Goal: Check status: Check status

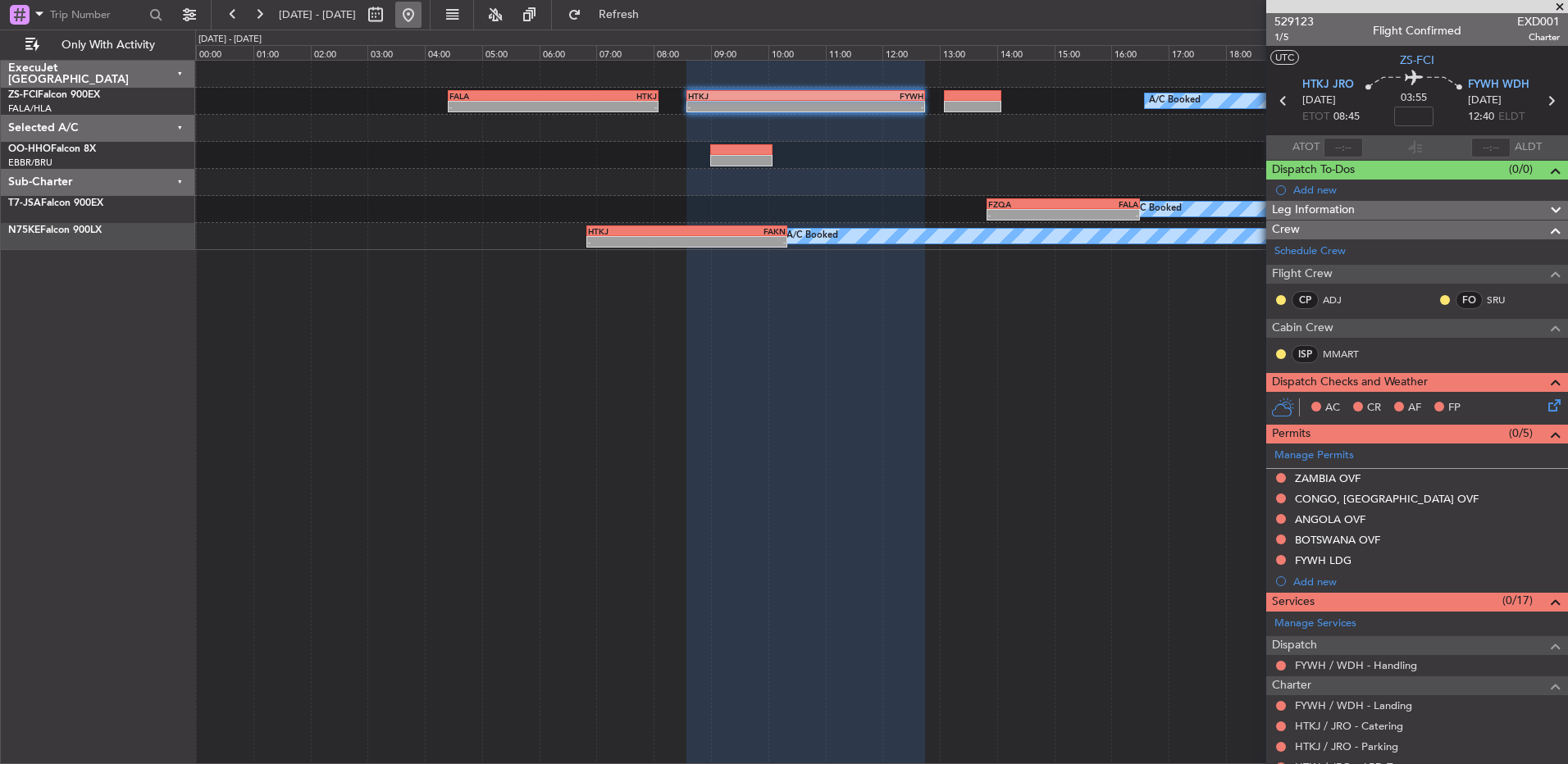
click at [422, 8] on button at bounding box center [408, 14] width 26 height 26
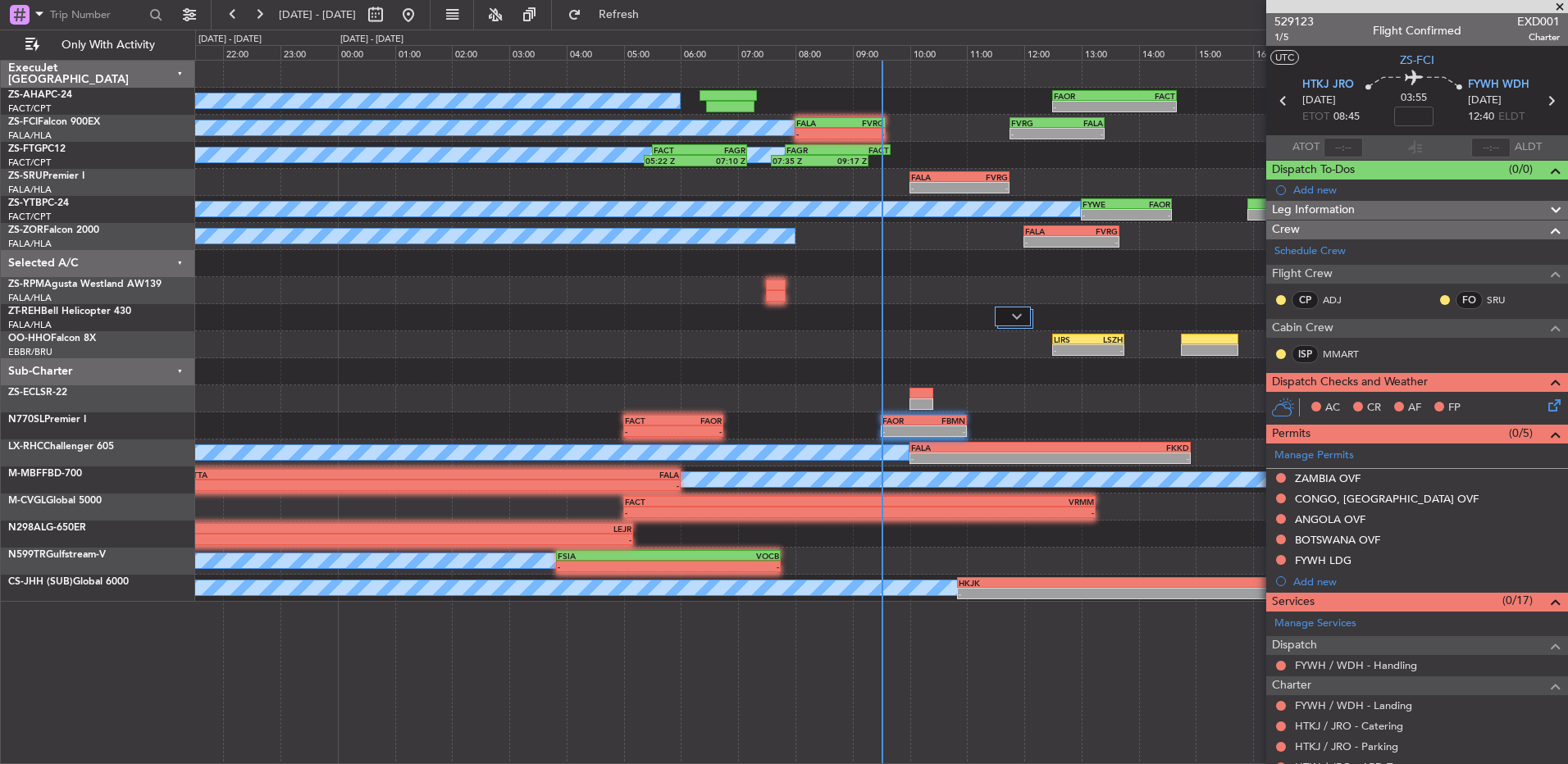
click at [1561, 5] on span at bounding box center [1560, 7] width 16 height 14
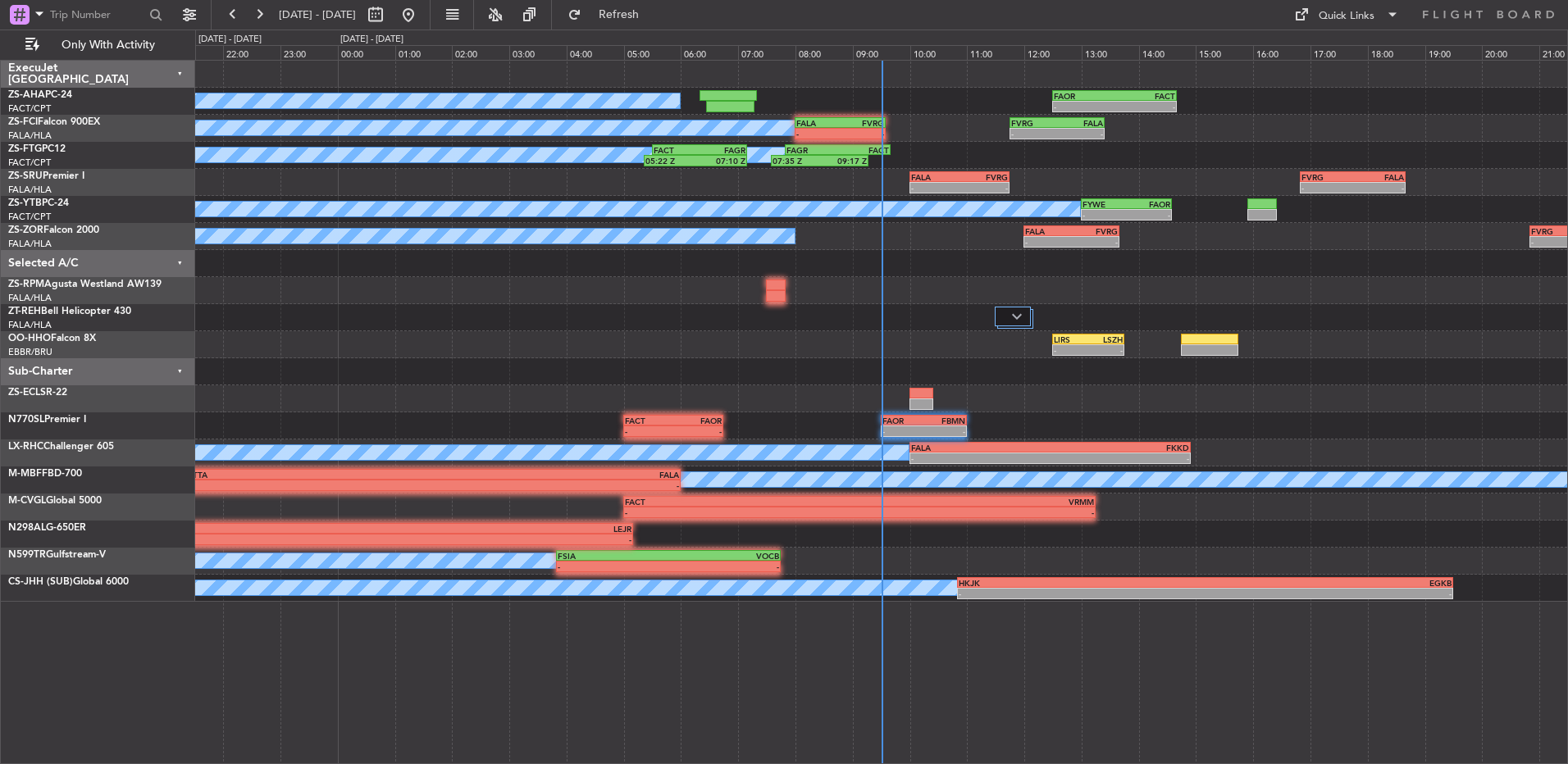
type input "0"
click at [264, 7] on button at bounding box center [259, 14] width 26 height 26
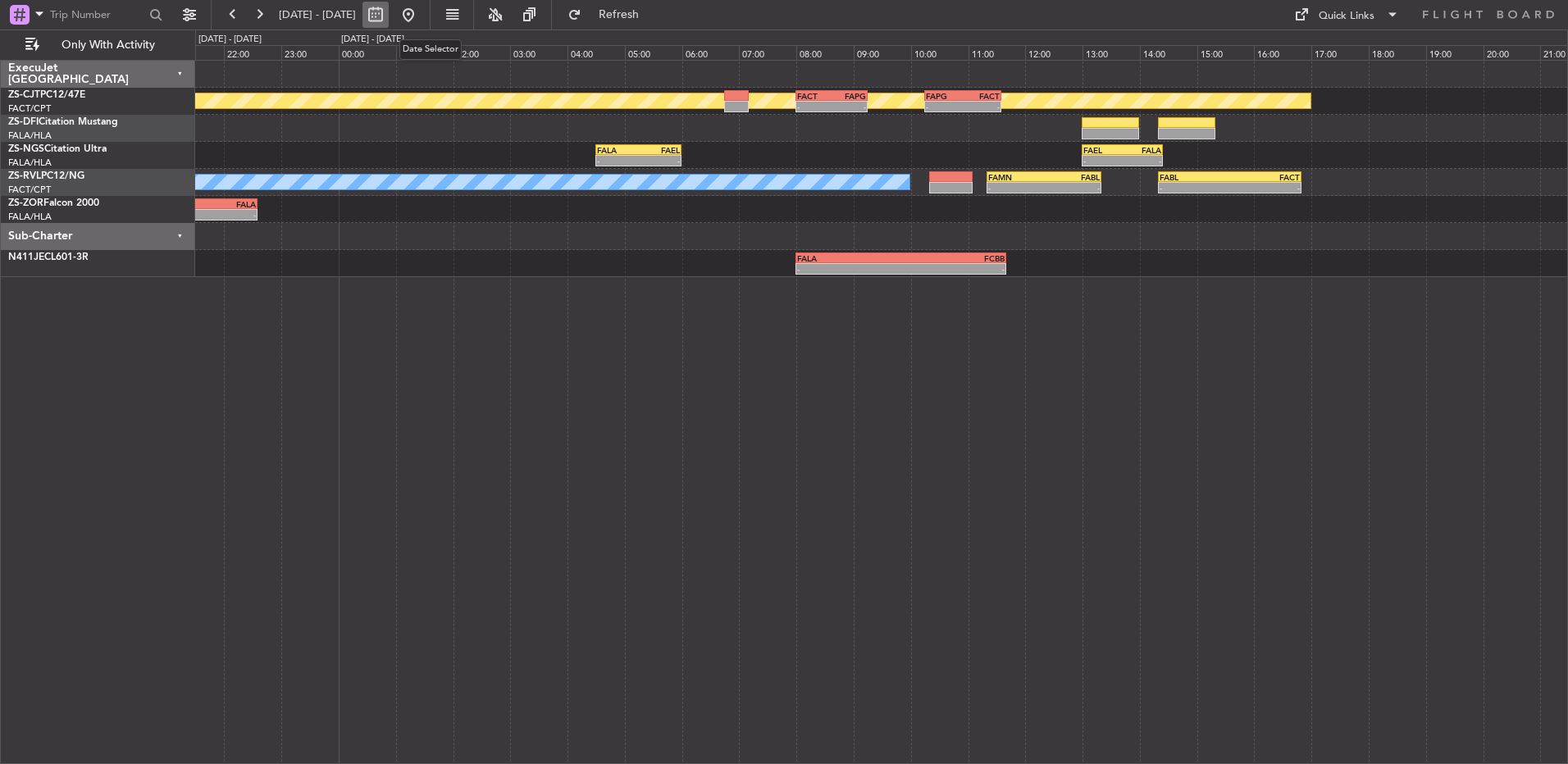
click at [388, 6] on button at bounding box center [376, 14] width 26 height 26
select select "8"
select select "2025"
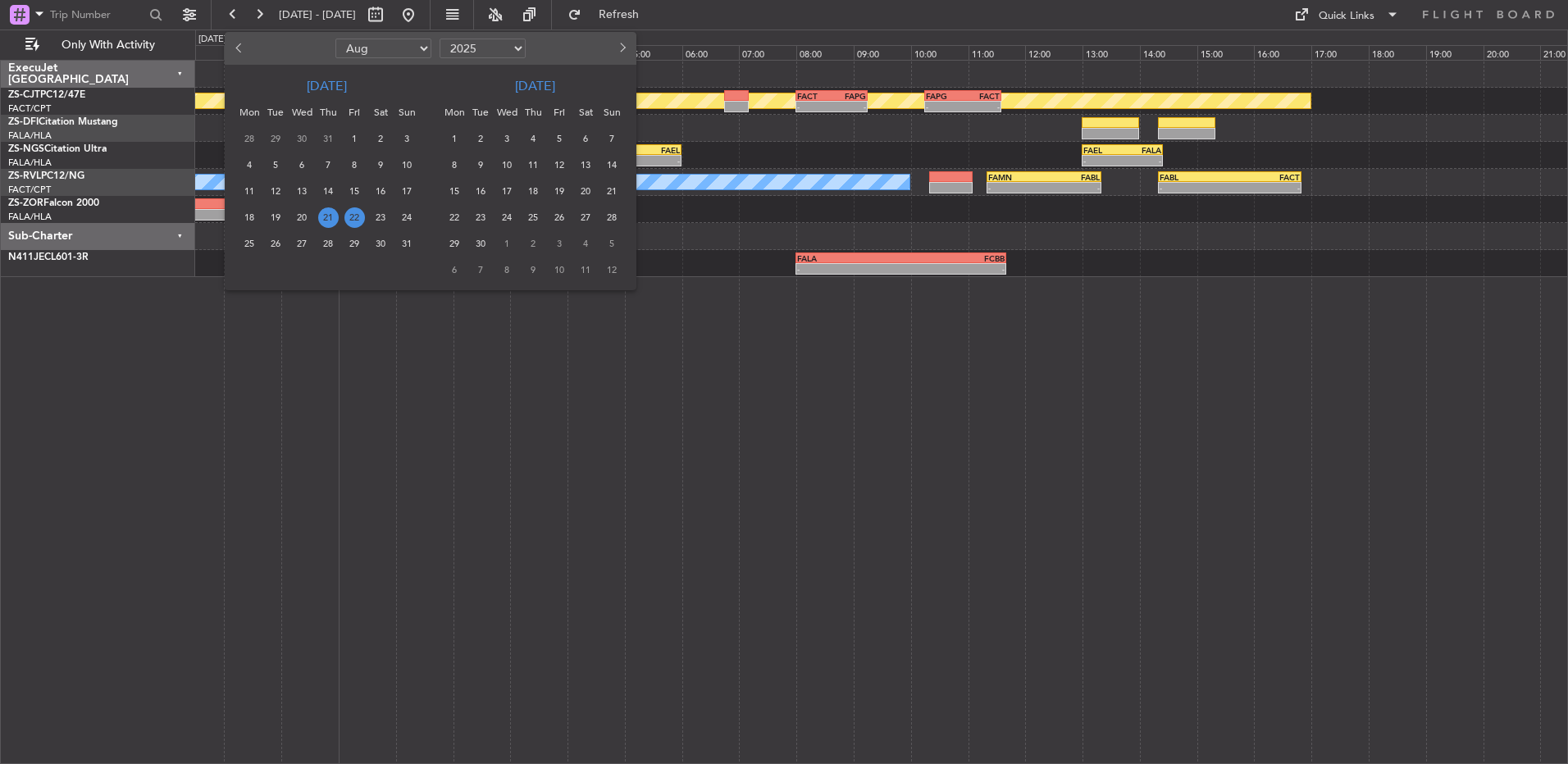
click at [352, 224] on span "22" at bounding box center [354, 218] width 20 height 20
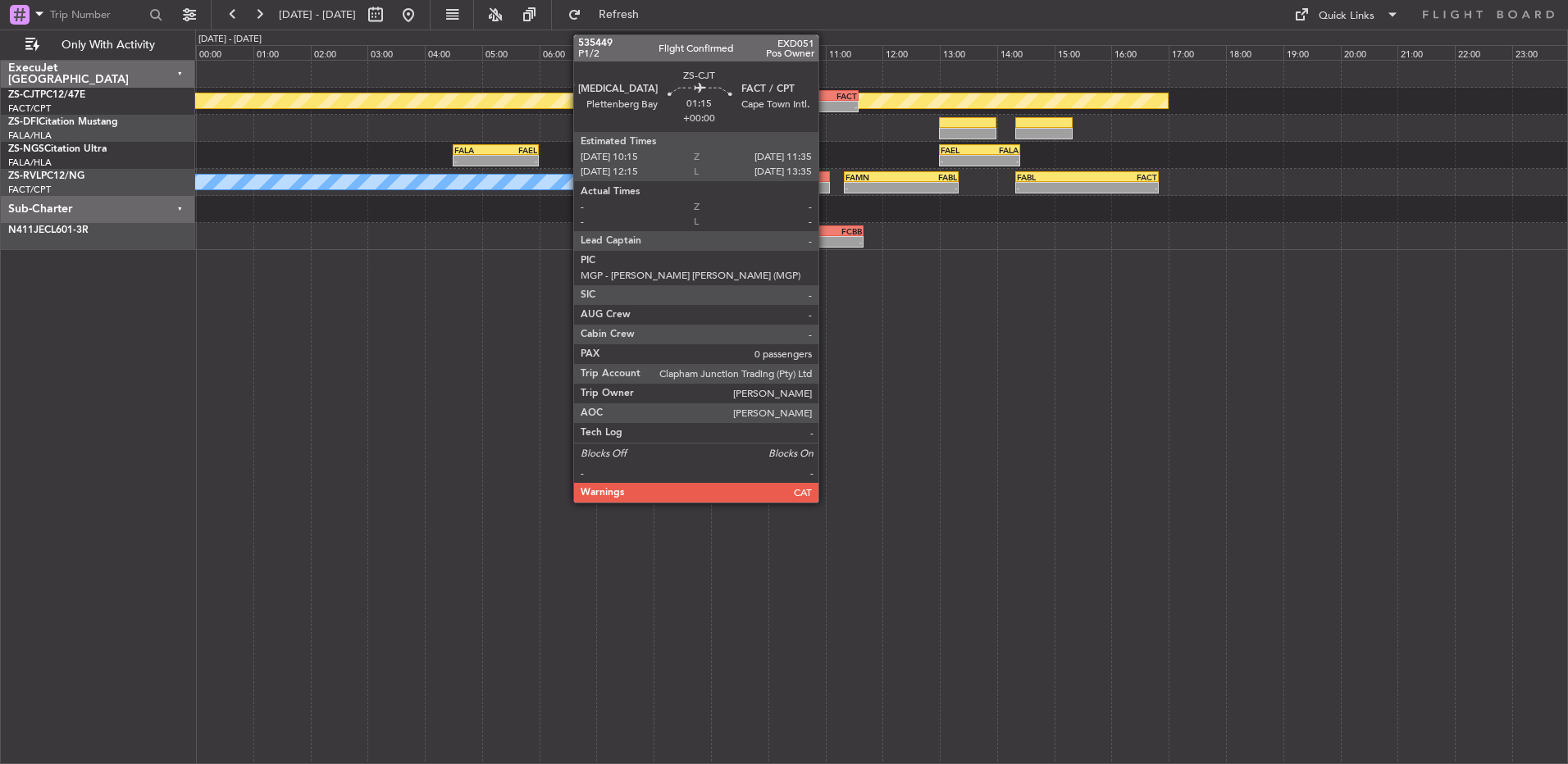
click at [826, 101] on div "- -" at bounding box center [820, 107] width 77 height 12
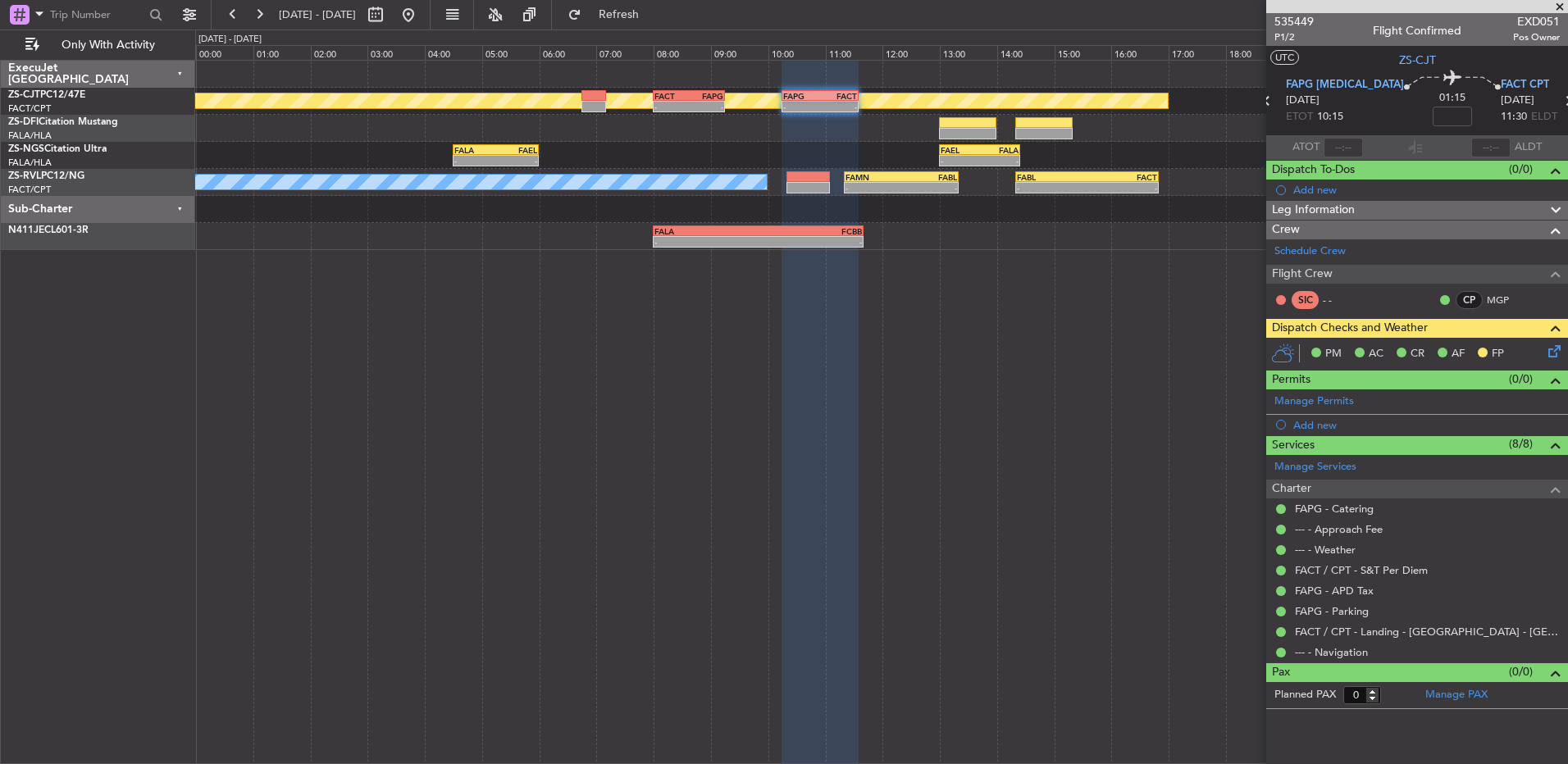
click at [274, 14] on div "[DATE] - [DATE]" at bounding box center [320, 14] width 201 height 26
click at [261, 13] on button at bounding box center [259, 14] width 26 height 26
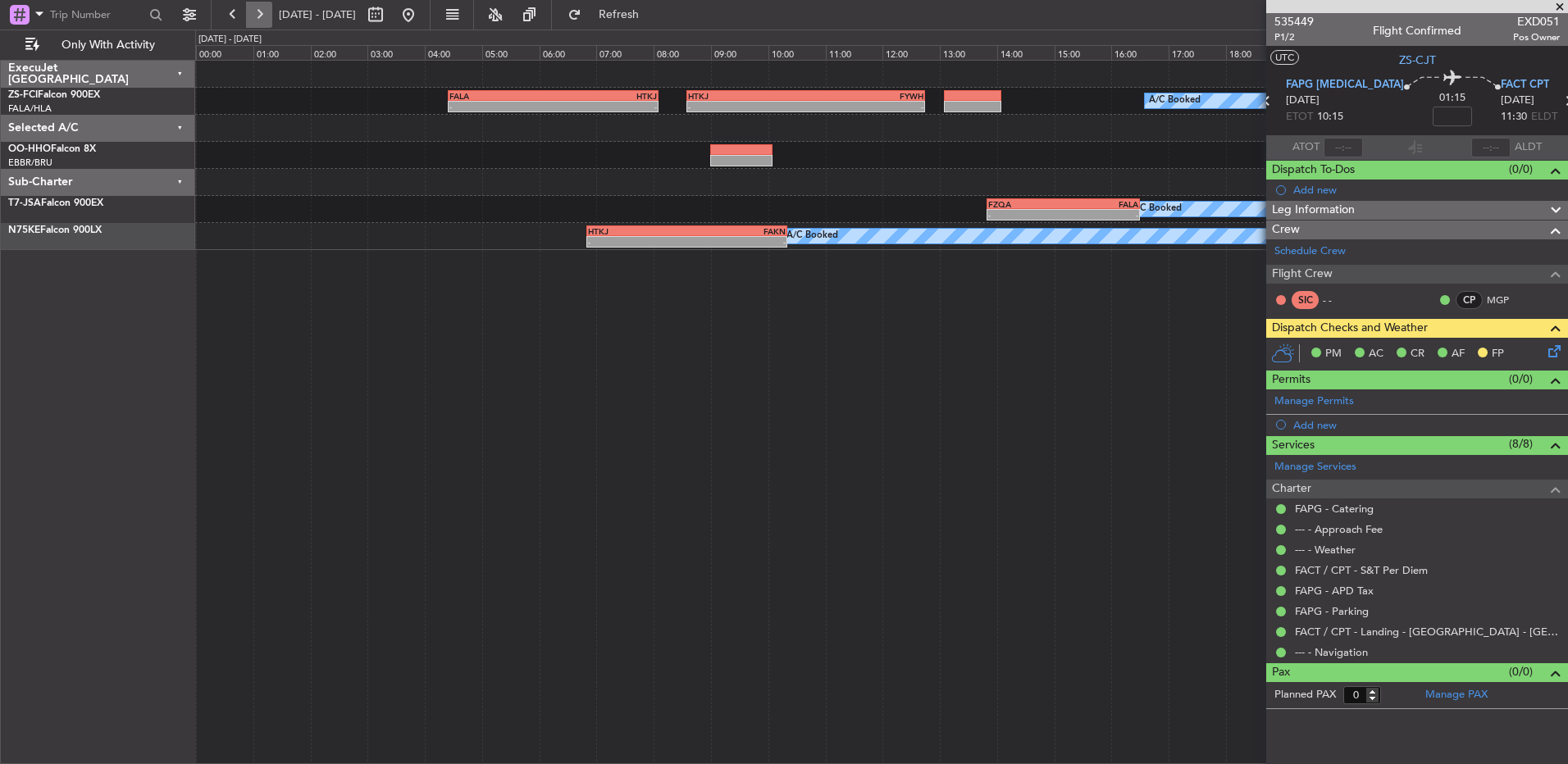
click at [261, 13] on button at bounding box center [259, 14] width 26 height 26
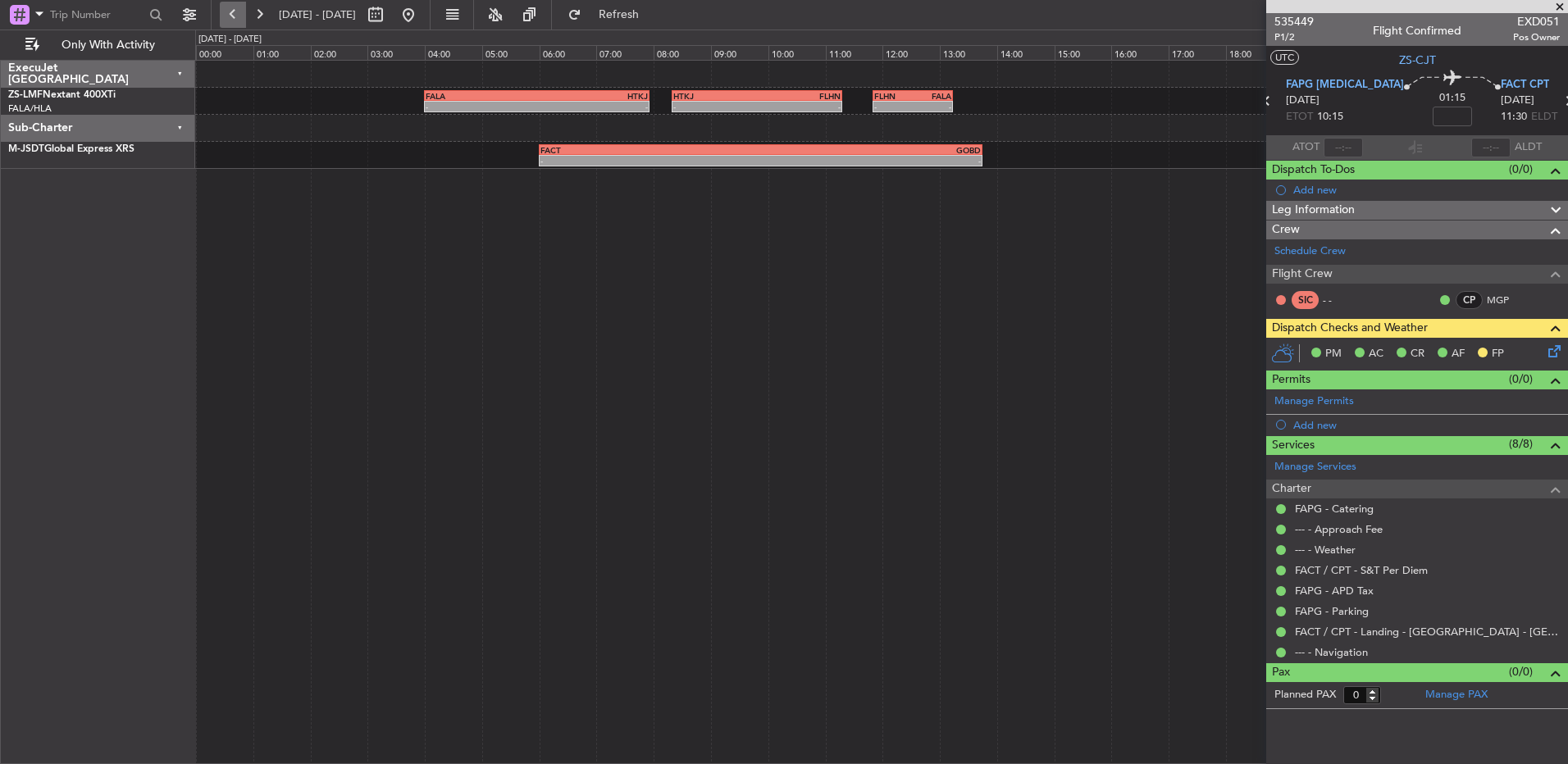
click at [237, 13] on button at bounding box center [233, 14] width 26 height 26
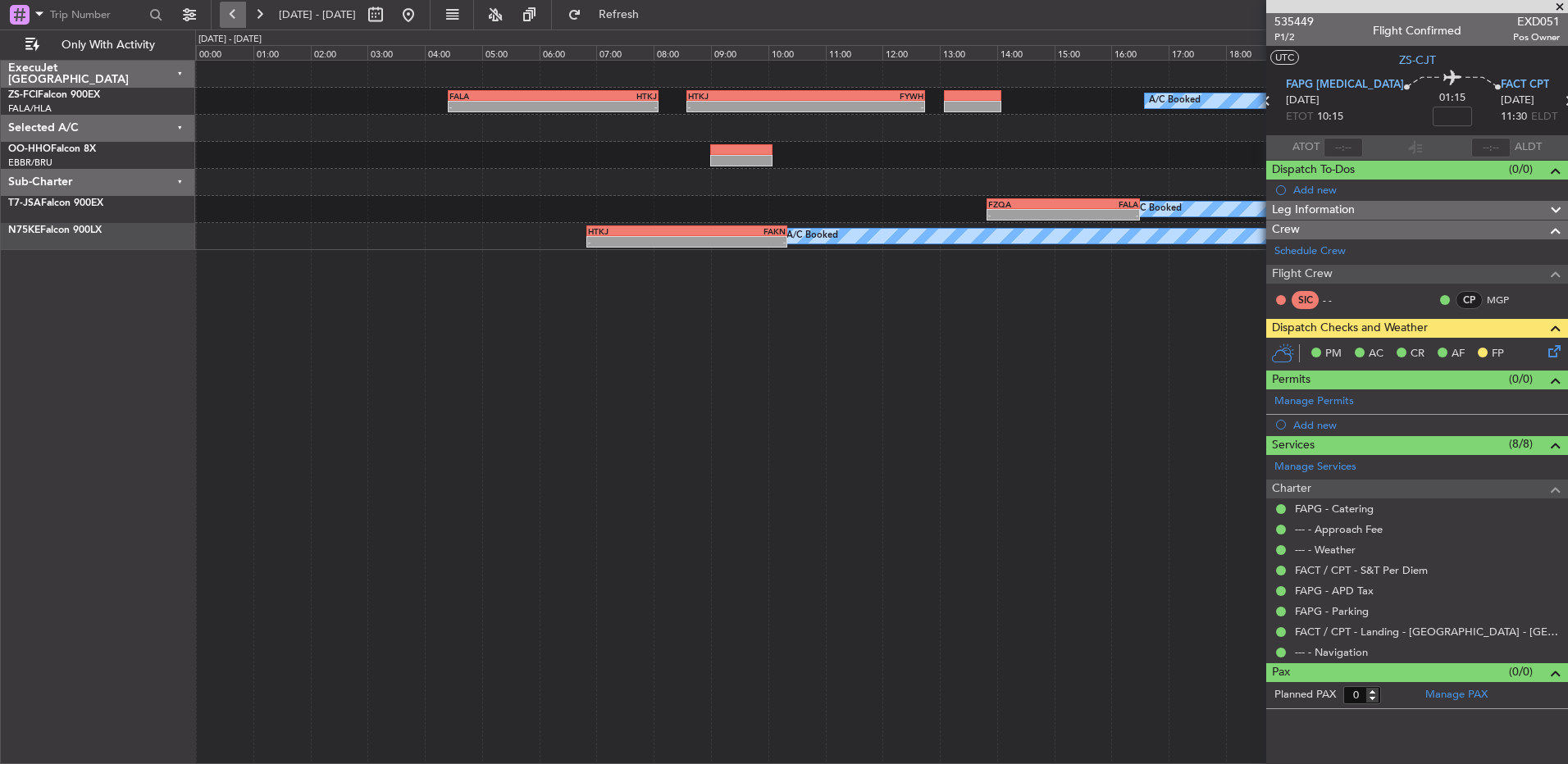
click at [236, 12] on button at bounding box center [233, 14] width 26 height 26
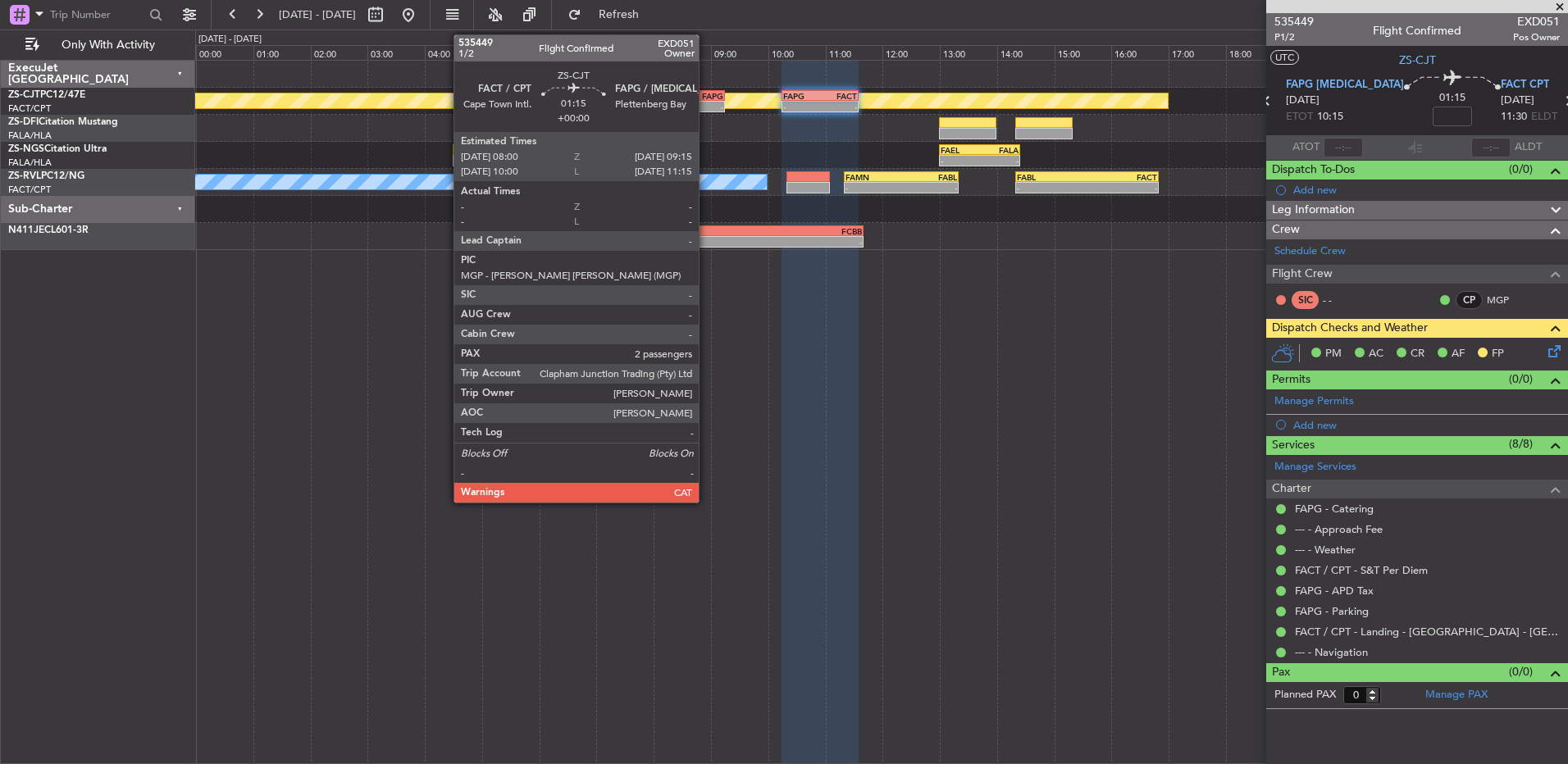
click at [706, 102] on div "-" at bounding box center [706, 107] width 35 height 10
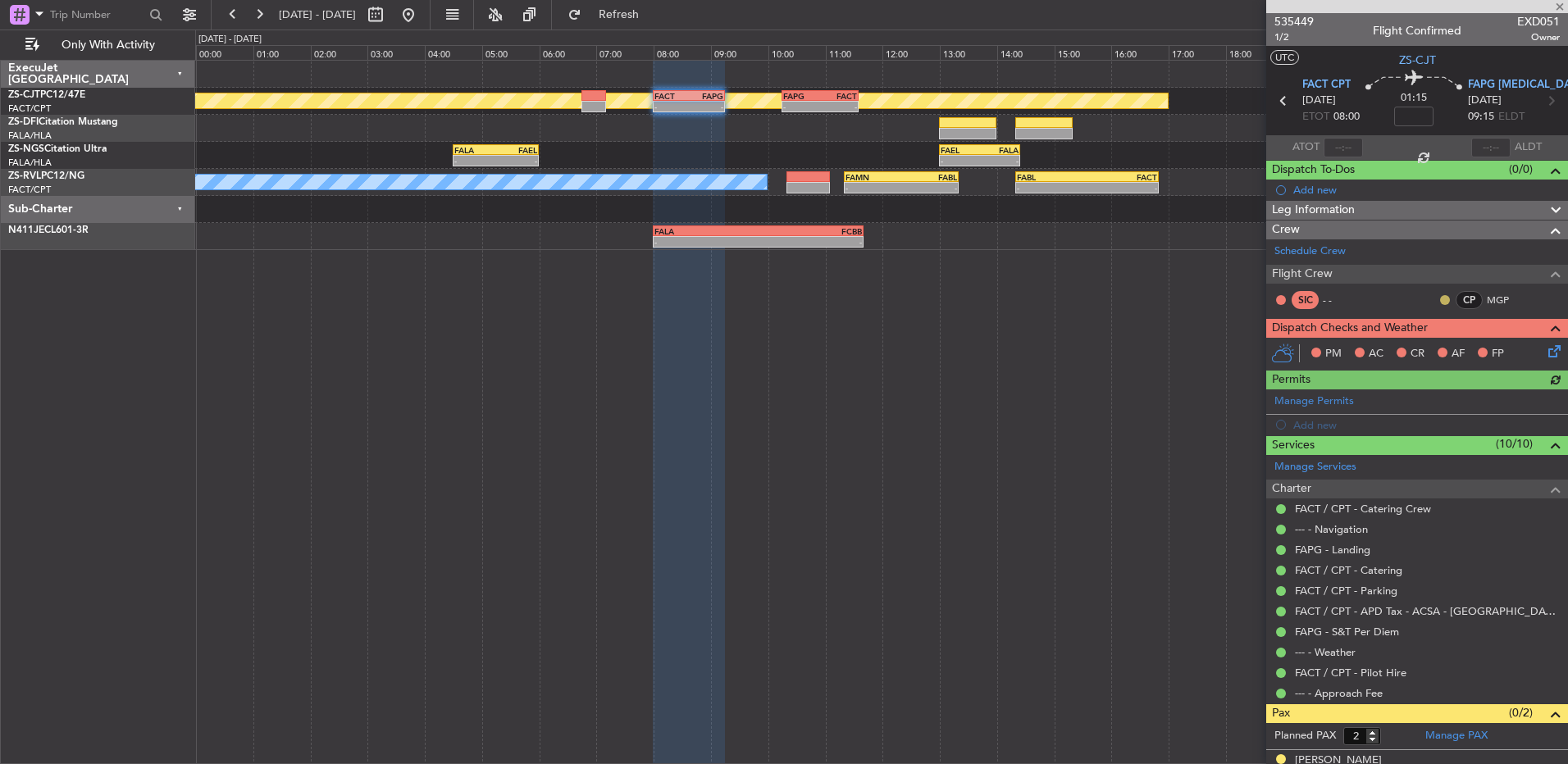
click at [1441, 302] on button at bounding box center [1446, 300] width 10 height 10
click at [1395, 341] on li "Acknowledged" at bounding box center [1432, 348] width 110 height 25
click at [1545, 348] on icon at bounding box center [1551, 348] width 13 height 13
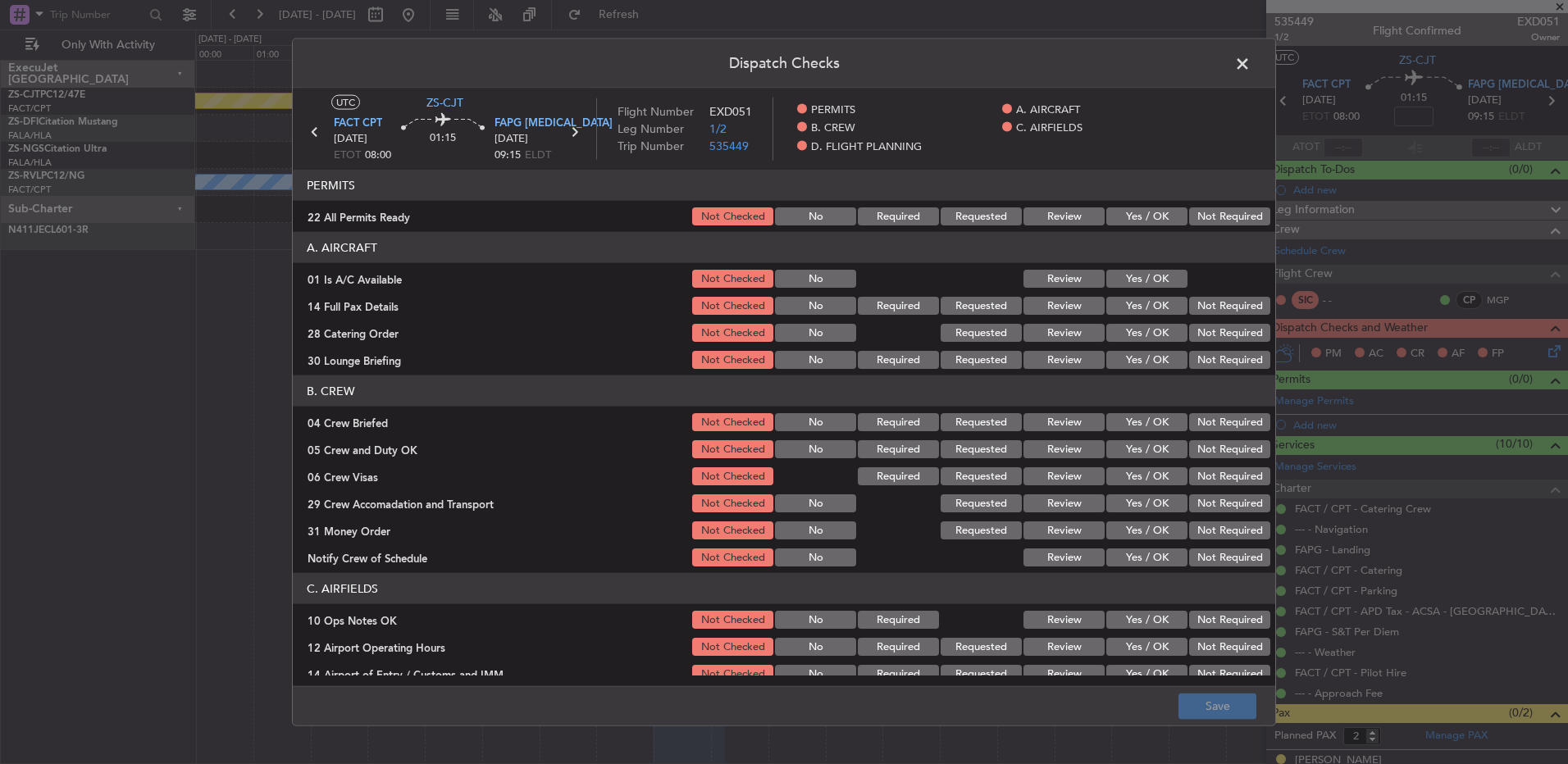
drag, startPoint x: 1157, startPoint y: 241, endPoint x: 1152, endPoint y: 258, distance: 17.7
click at [1159, 243] on header "A. AIRCRAFT" at bounding box center [784, 247] width 982 height 31
click at [1134, 224] on button "Yes / OK" at bounding box center [1147, 216] width 82 height 18
click at [1153, 281] on button "Yes / OK" at bounding box center [1147, 279] width 82 height 18
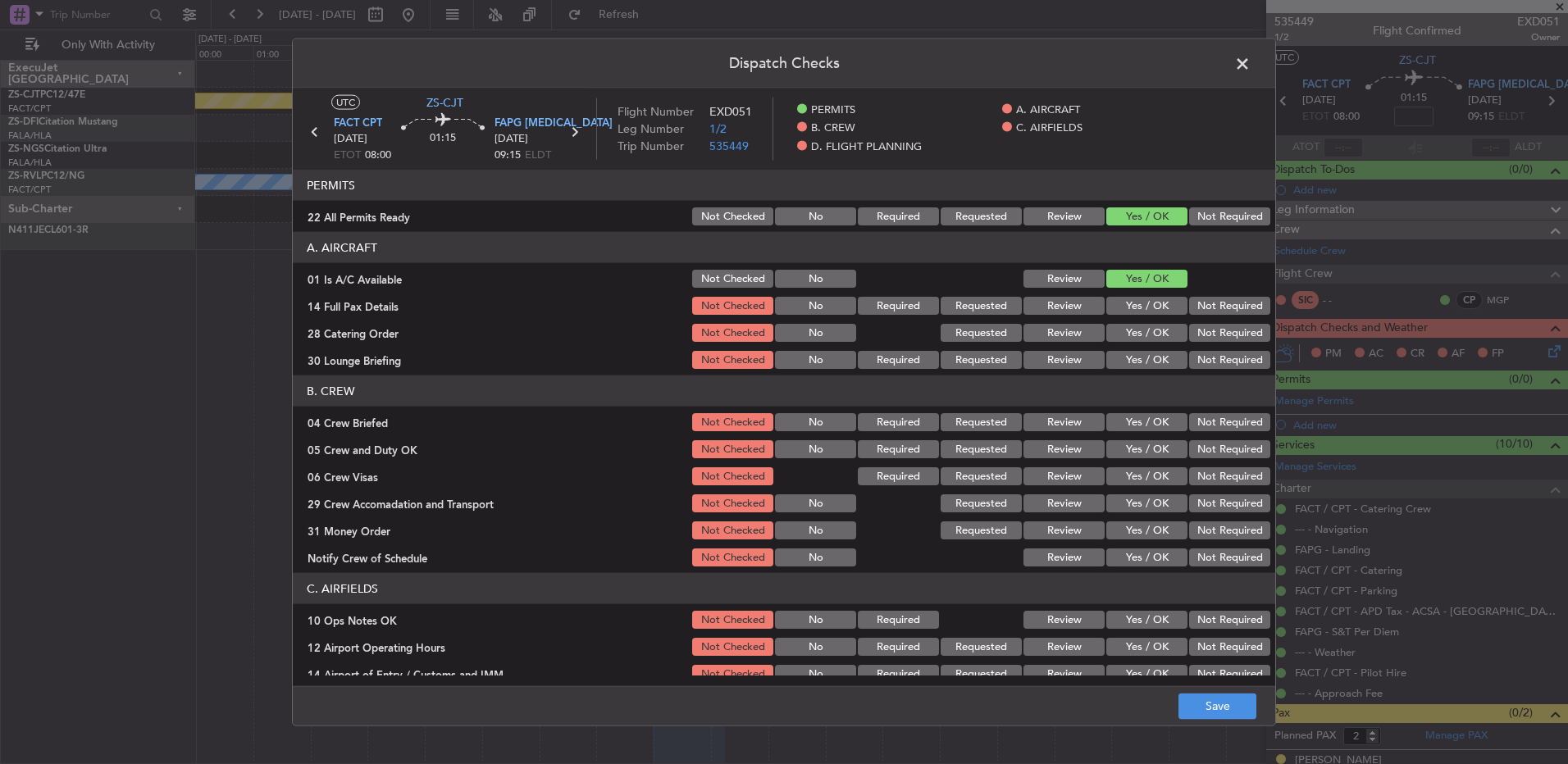
click at [1161, 305] on button "Yes / OK" at bounding box center [1147, 305] width 82 height 18
click at [1213, 331] on button "Not Required" at bounding box center [1230, 332] width 82 height 18
click at [1211, 357] on div "Not Required" at bounding box center [1227, 359] width 82 height 23
click at [1205, 368] on button "Not Required" at bounding box center [1230, 359] width 82 height 18
click at [1141, 419] on button "Yes / OK" at bounding box center [1147, 422] width 82 height 18
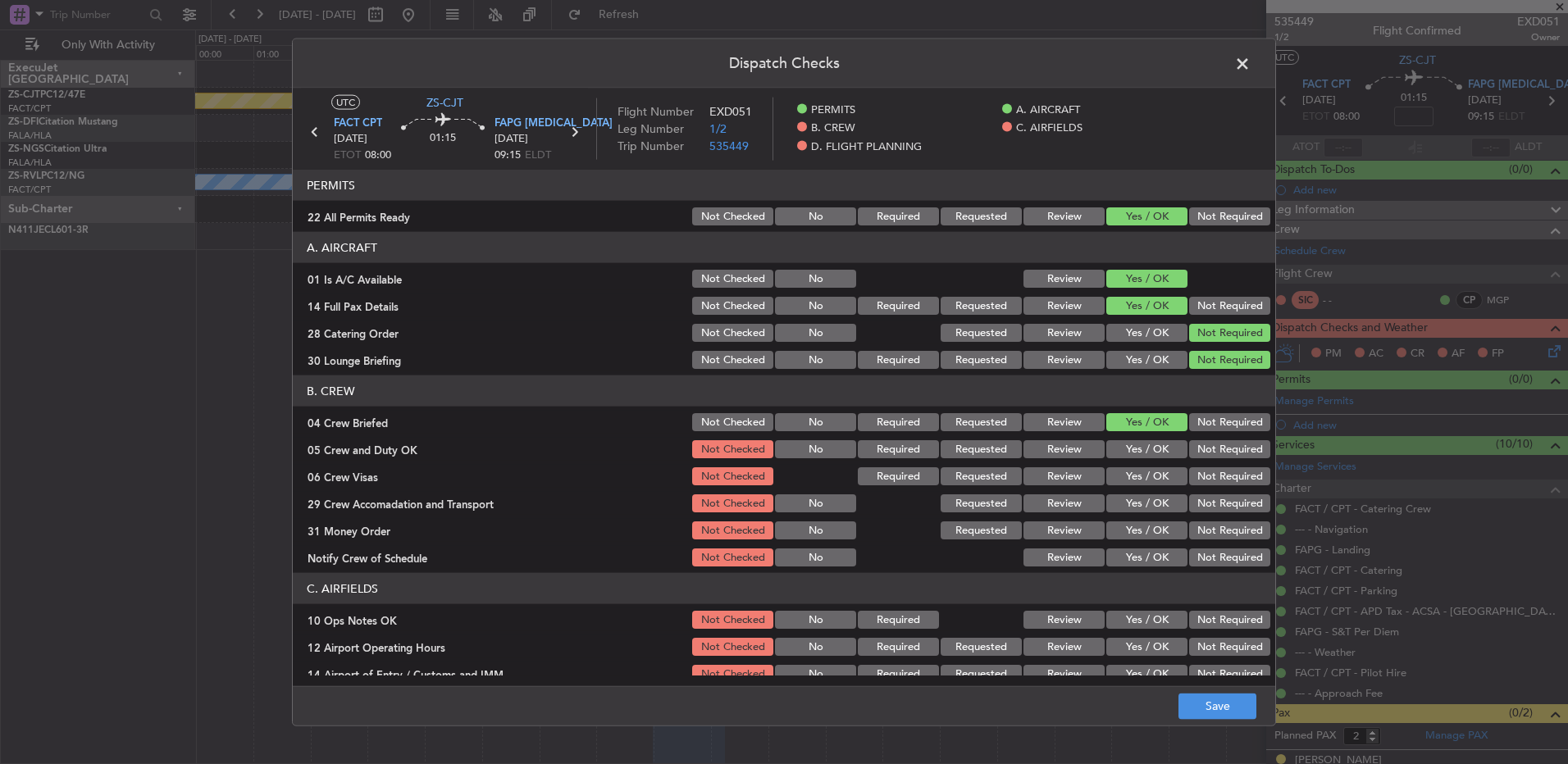
scroll to position [82, 0]
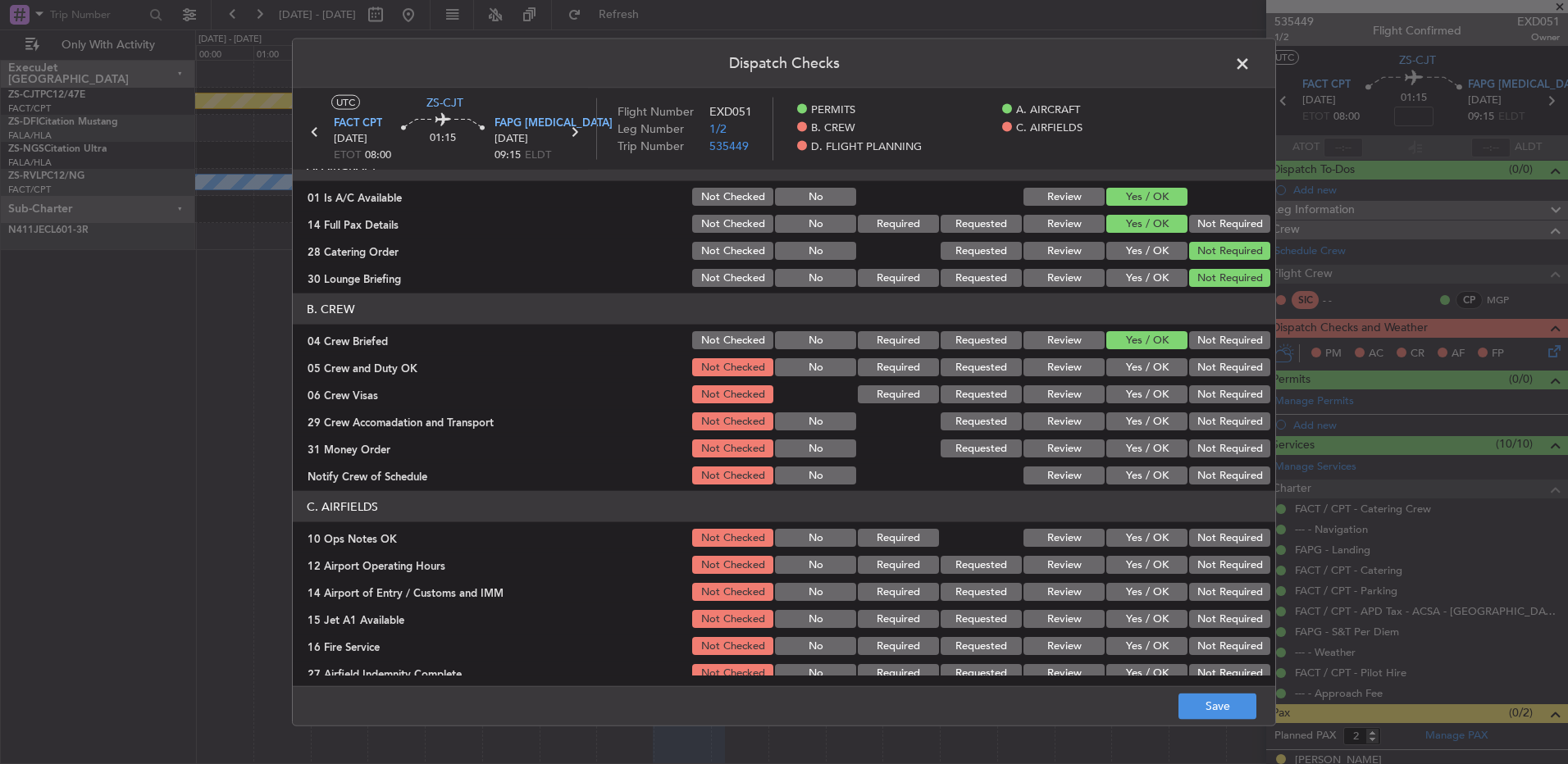
click at [1066, 334] on button "Review" at bounding box center [1064, 340] width 82 height 18
click at [1138, 362] on button "Yes / OK" at bounding box center [1147, 367] width 82 height 18
click at [1151, 397] on button "Yes / OK" at bounding box center [1147, 394] width 82 height 18
click at [1201, 421] on button "Not Required" at bounding box center [1230, 421] width 82 height 18
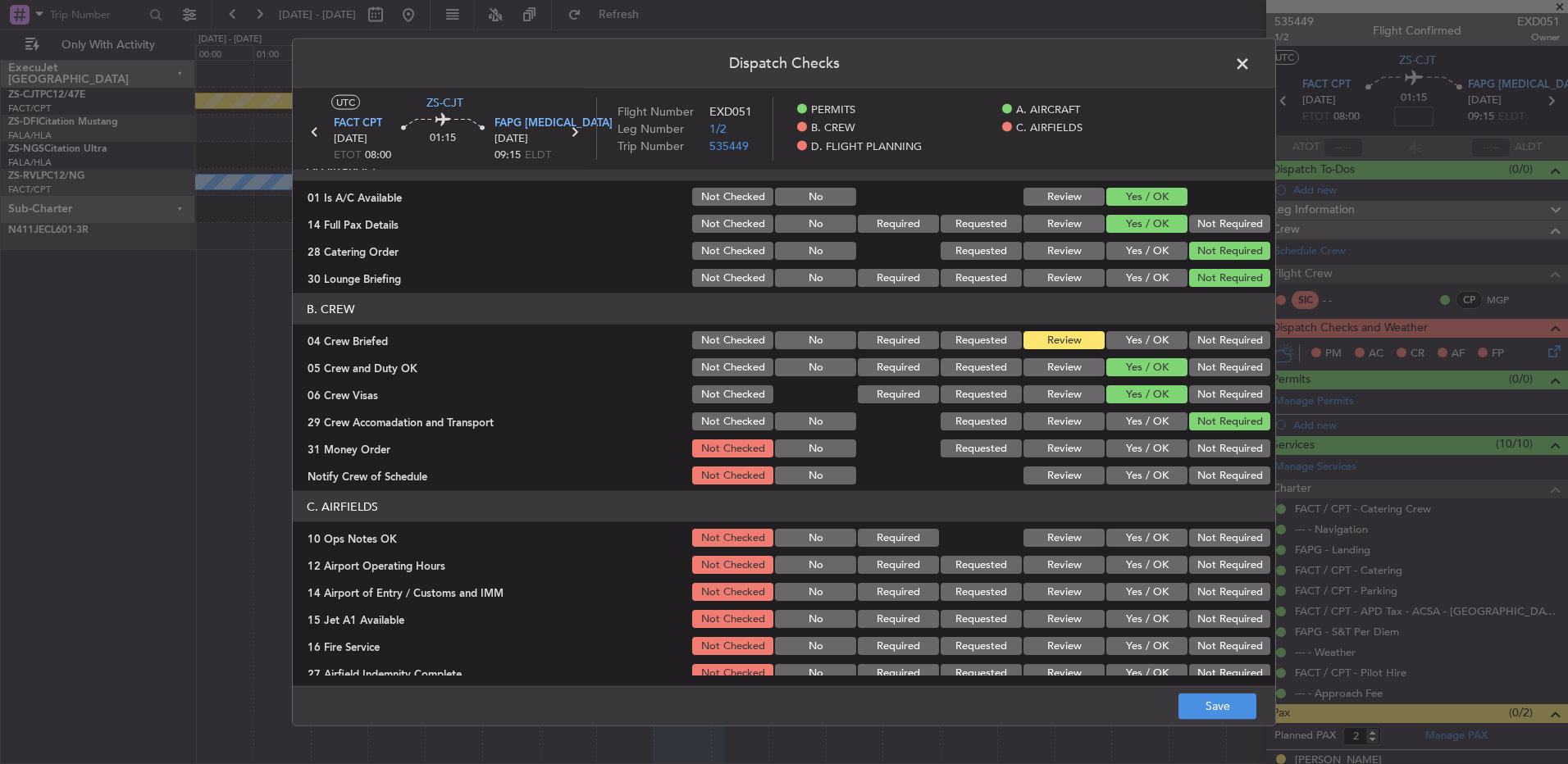
click at [1209, 444] on button "Not Required" at bounding box center [1230, 448] width 82 height 18
click at [1206, 478] on button "Not Required" at bounding box center [1230, 475] width 82 height 18
click at [1139, 482] on button "Yes / OK" at bounding box center [1147, 475] width 82 height 18
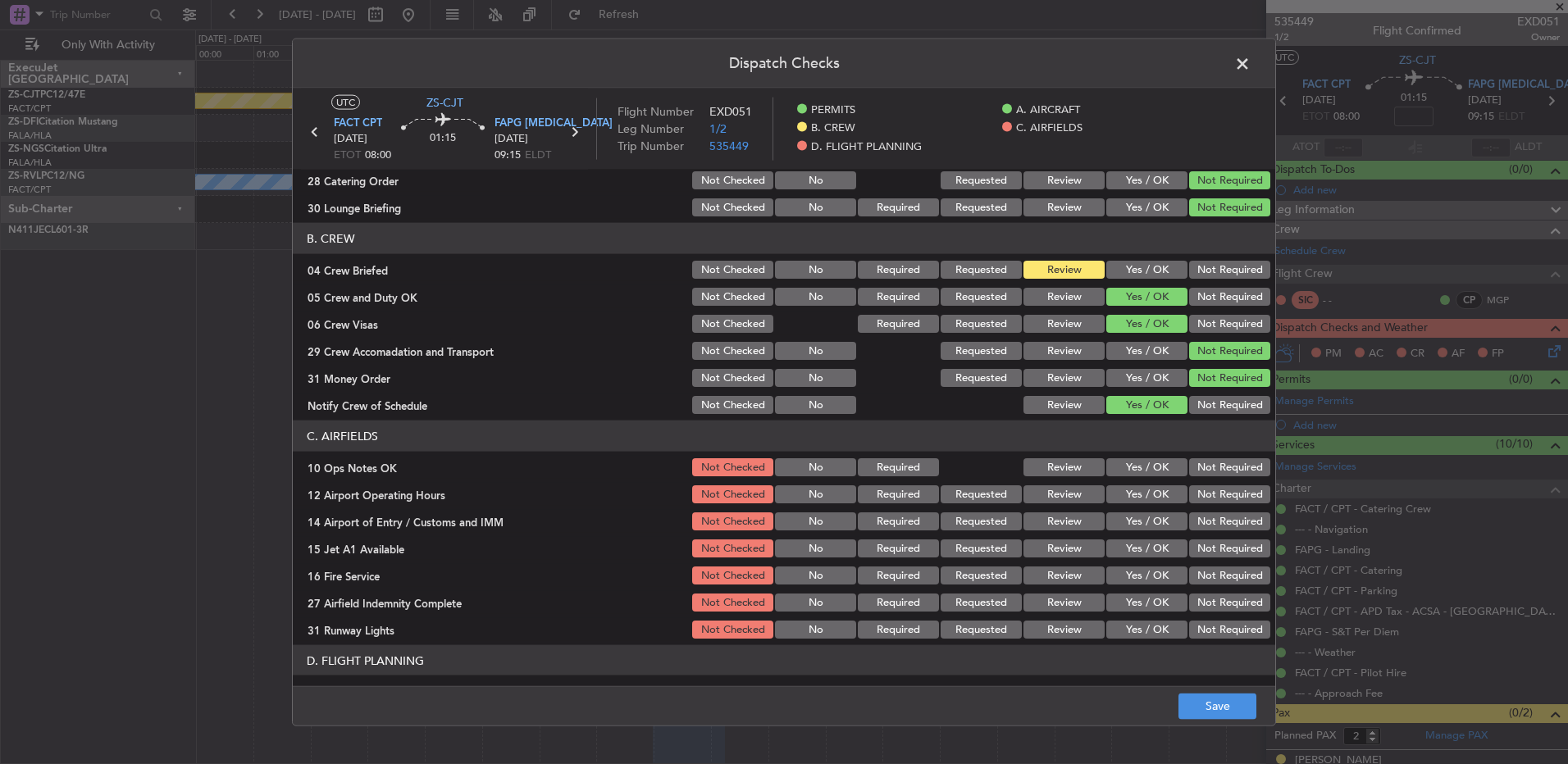
scroll to position [212, 0]
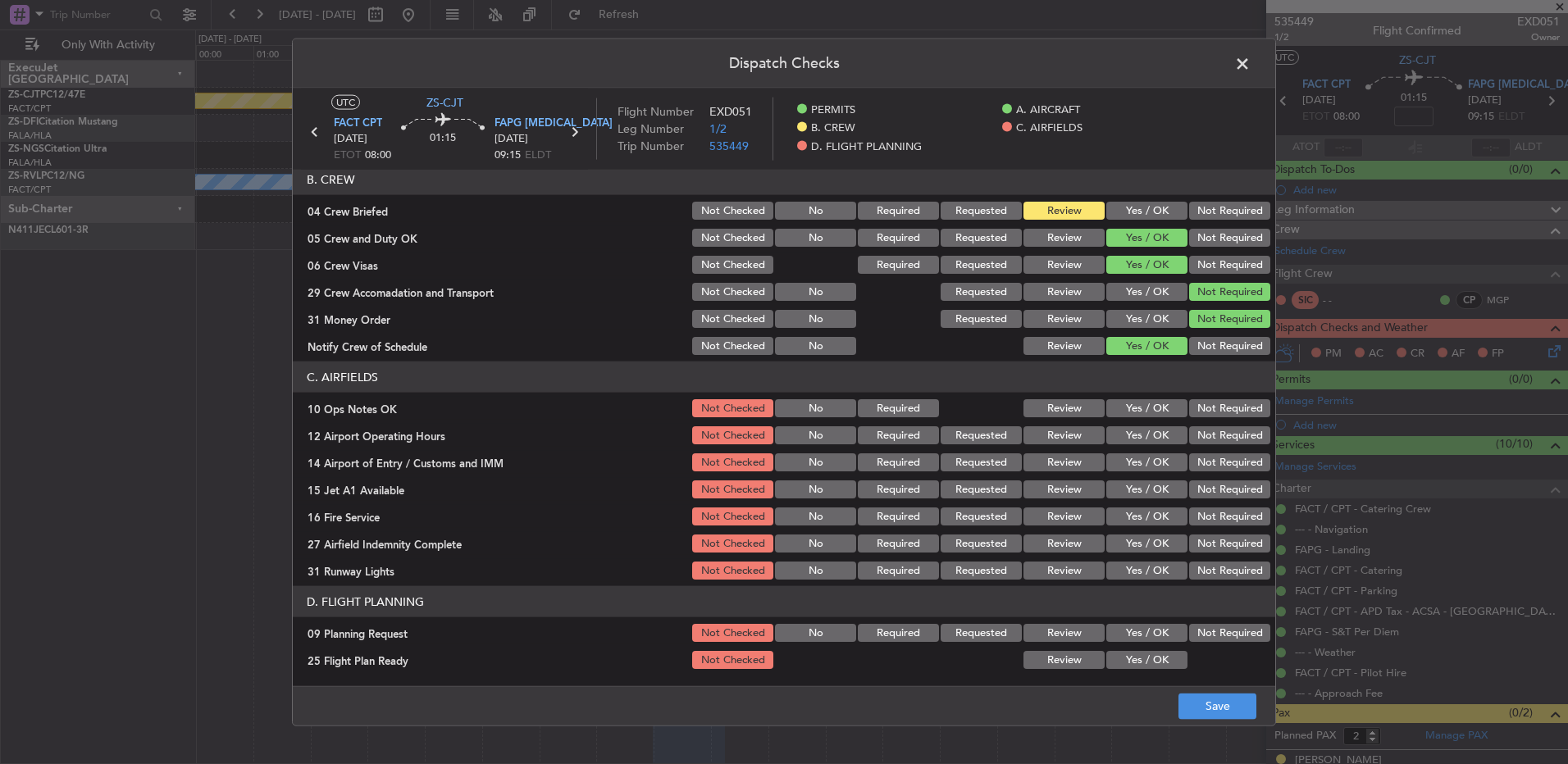
drag, startPoint x: 1137, startPoint y: 404, endPoint x: 1137, endPoint y: 412, distance: 8.0
click at [1137, 409] on button "Yes / OK" at bounding box center [1147, 408] width 82 height 18
click at [1140, 434] on button "Yes / OK" at bounding box center [1147, 435] width 82 height 18
click at [1209, 461] on button "Not Required" at bounding box center [1230, 462] width 82 height 18
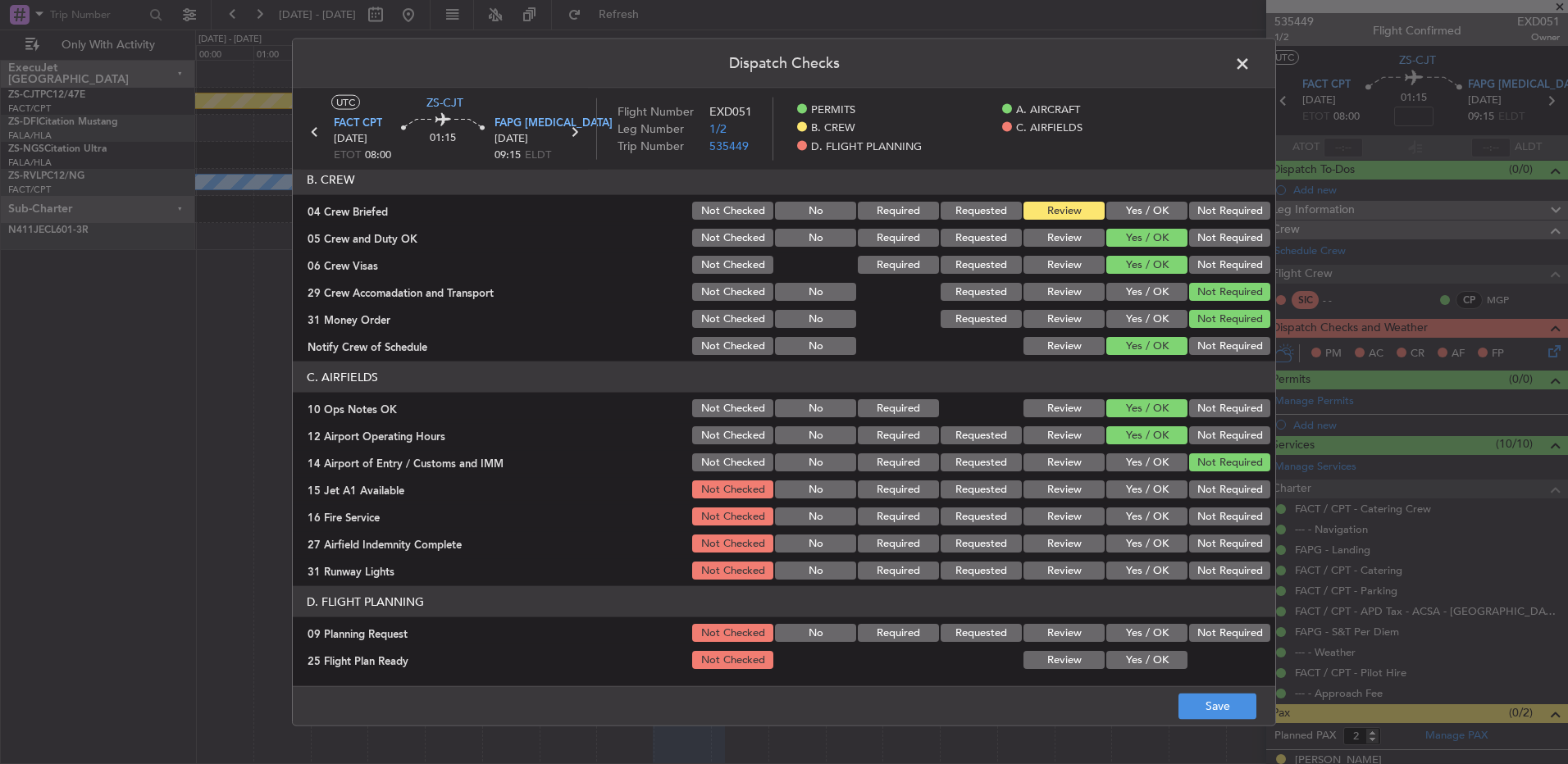
click at [1163, 490] on button "Yes / OK" at bounding box center [1147, 490] width 82 height 18
click at [1163, 511] on button "Yes / OK" at bounding box center [1147, 516] width 82 height 18
click at [1197, 544] on button "Not Required" at bounding box center [1230, 543] width 82 height 18
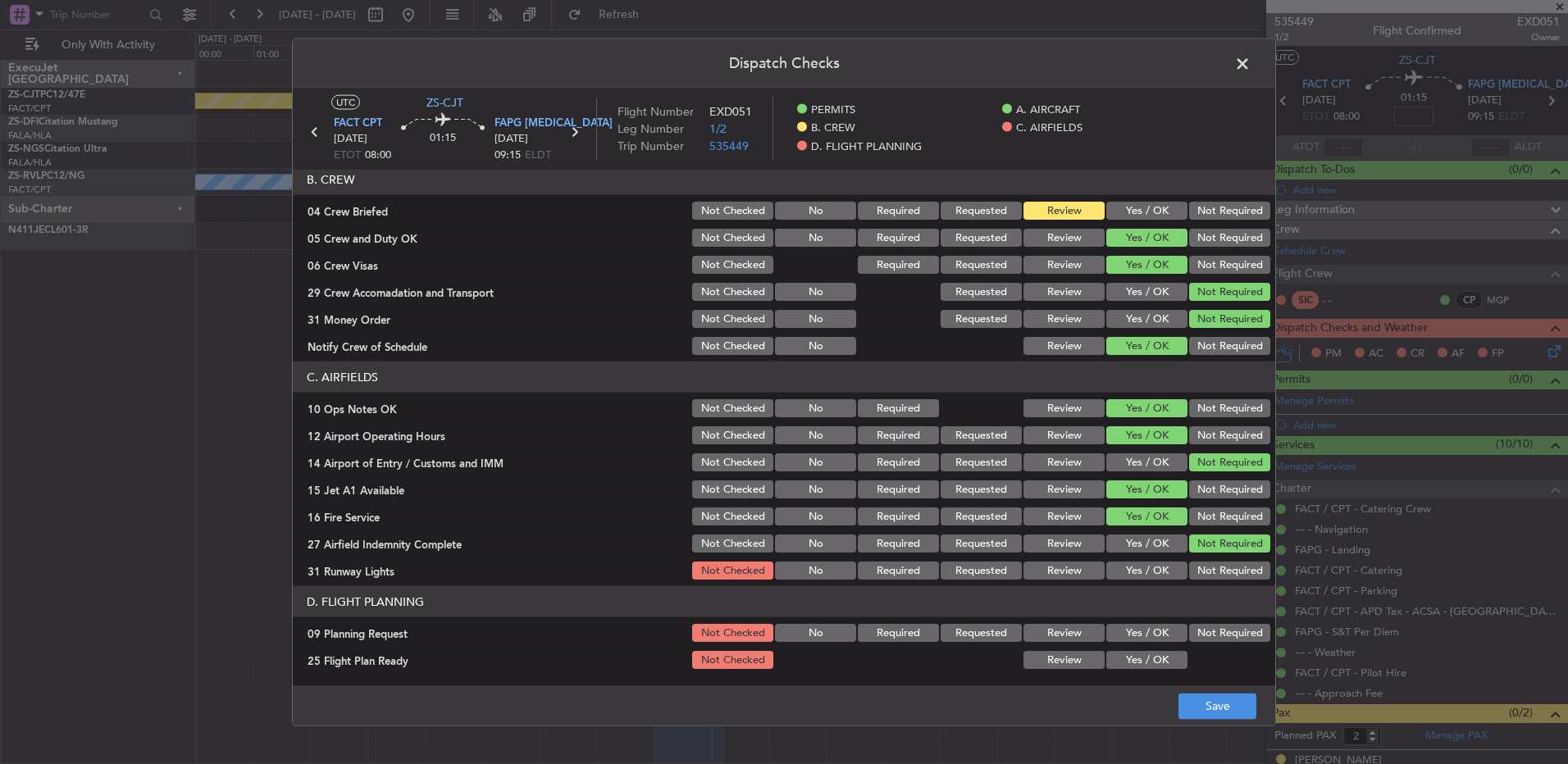
click at [1207, 583] on article "PERMITS 22 All Permits Ready Not Checked No Required Requested Review Yes / OK …" at bounding box center [784, 422] width 982 height 506
drag, startPoint x: 1167, startPoint y: 573, endPoint x: 1164, endPoint y: 641, distance: 68.1
click at [1165, 577] on button "Yes / OK" at bounding box center [1147, 570] width 82 height 18
click at [1196, 631] on button "Not Required" at bounding box center [1230, 632] width 82 height 18
drag, startPoint x: 1073, startPoint y: 664, endPoint x: 1170, endPoint y: 715, distance: 109.6
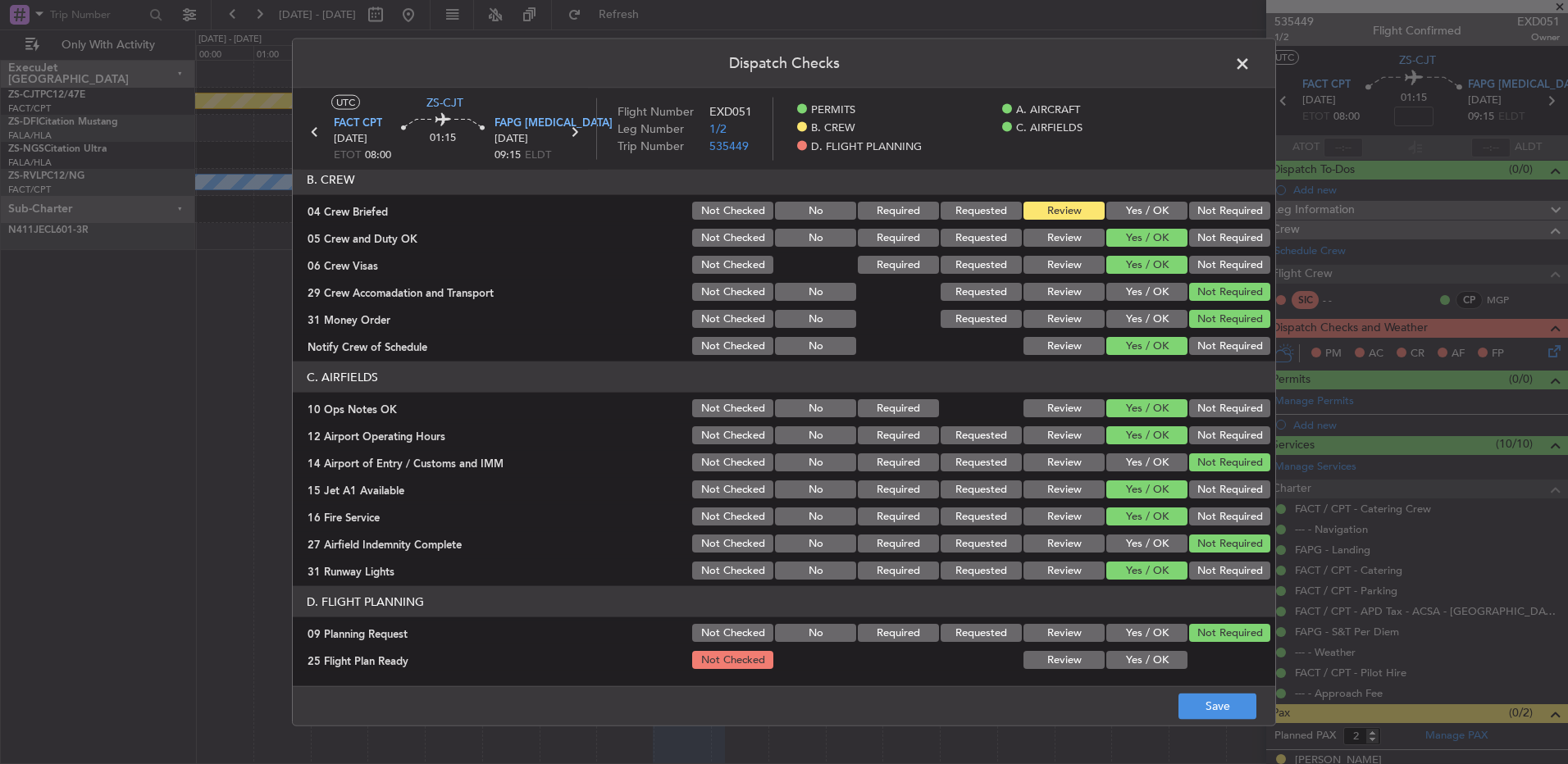
click at [1073, 665] on button "Review" at bounding box center [1064, 659] width 82 height 18
click at [1195, 707] on button "Save" at bounding box center [1218, 705] width 78 height 26
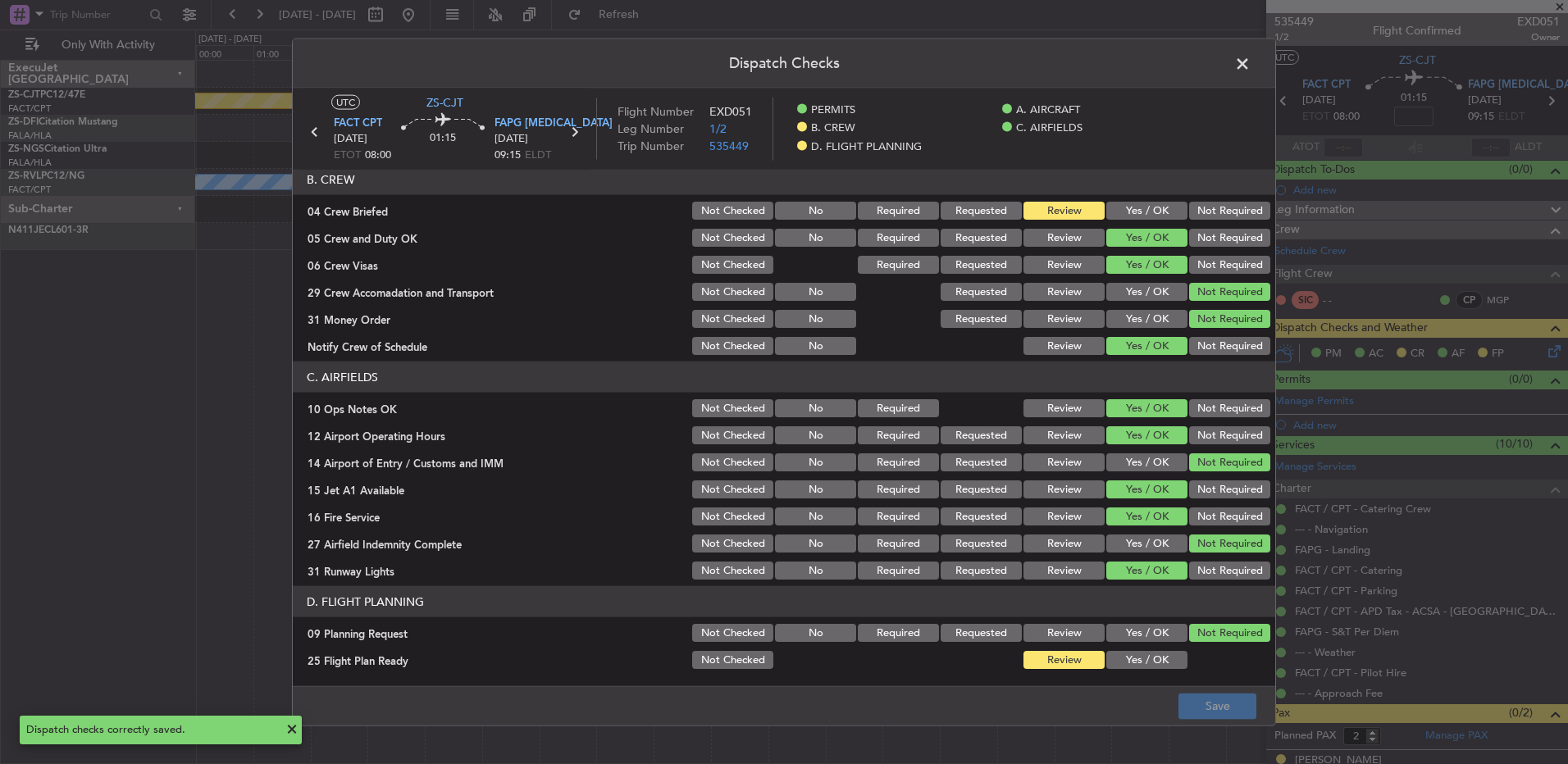
click at [1251, 60] on span at bounding box center [1251, 68] width 0 height 33
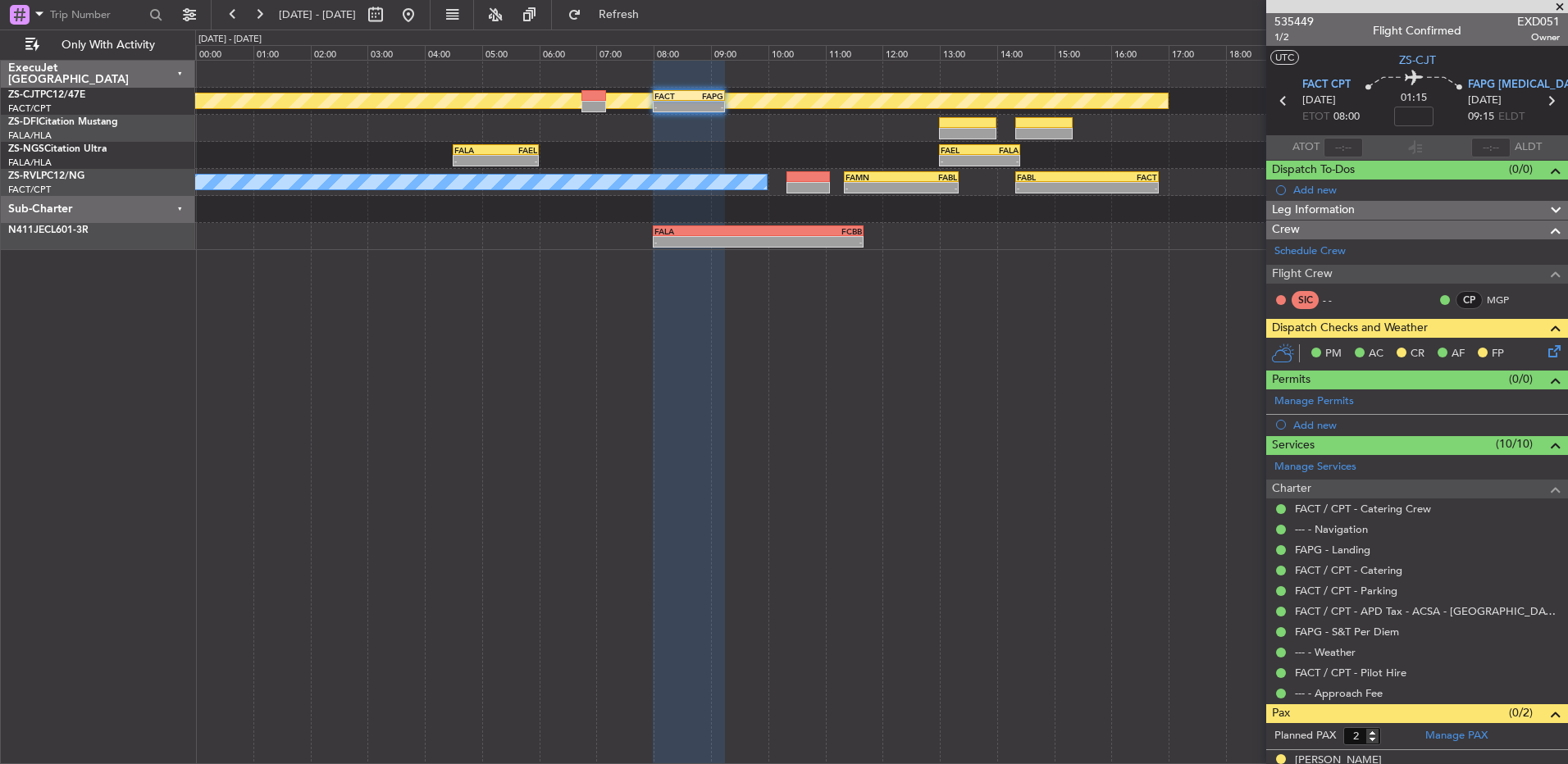
click at [1552, 354] on icon at bounding box center [1551, 348] width 13 height 13
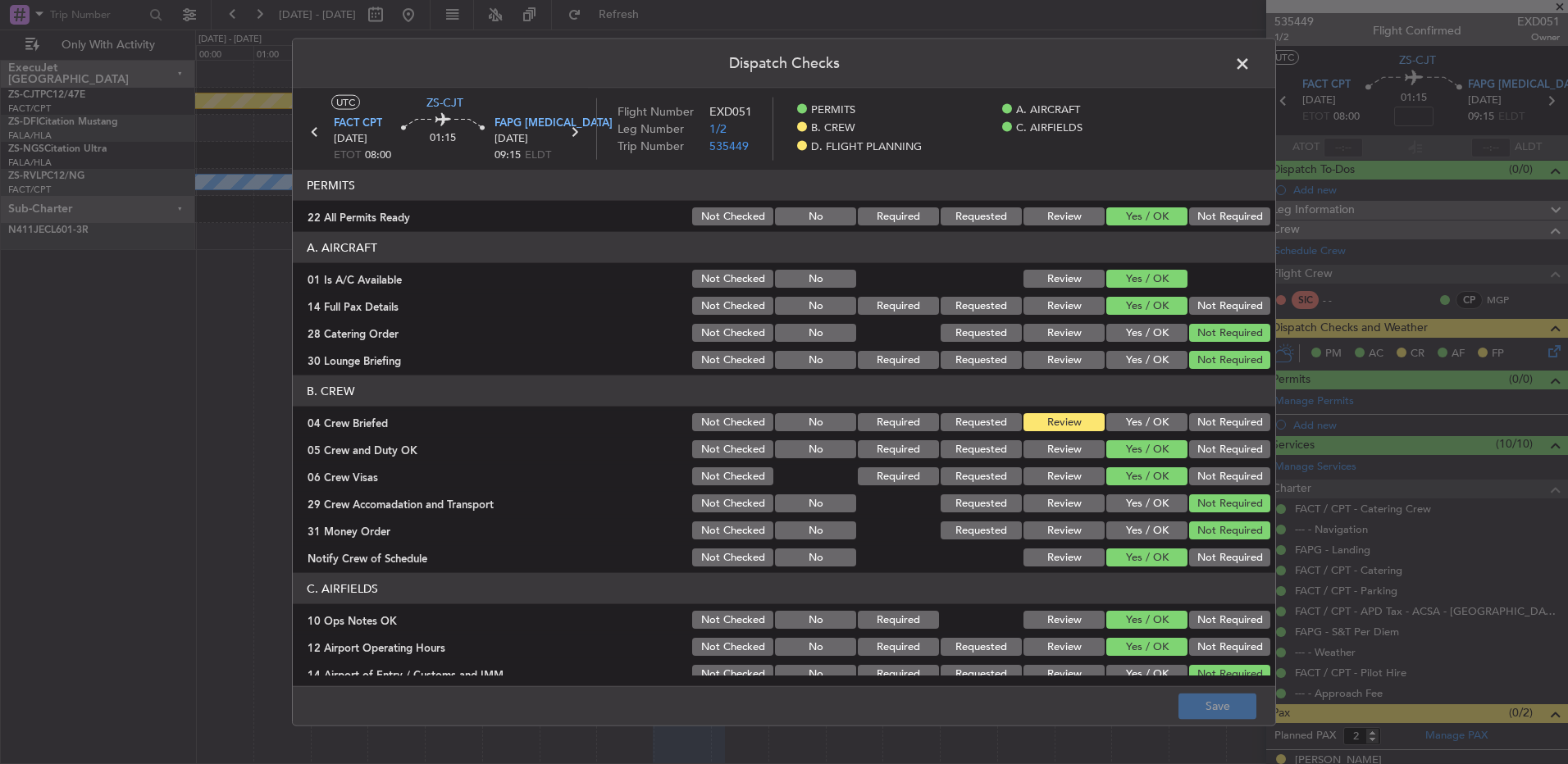
click at [1251, 66] on span at bounding box center [1251, 68] width 0 height 33
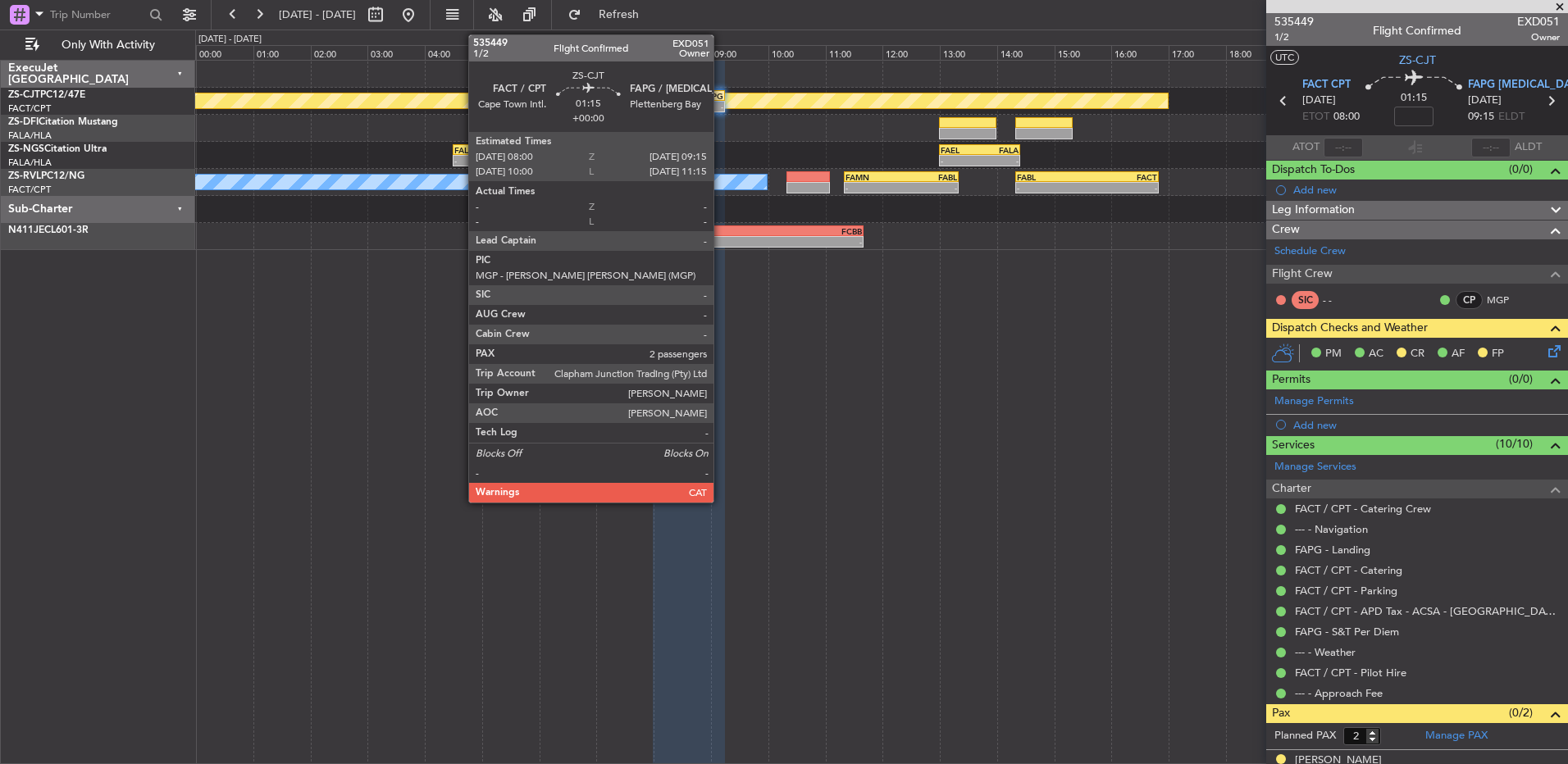
click at [716, 109] on div "-" at bounding box center [706, 107] width 35 height 10
click at [716, 105] on div "-" at bounding box center [706, 107] width 35 height 10
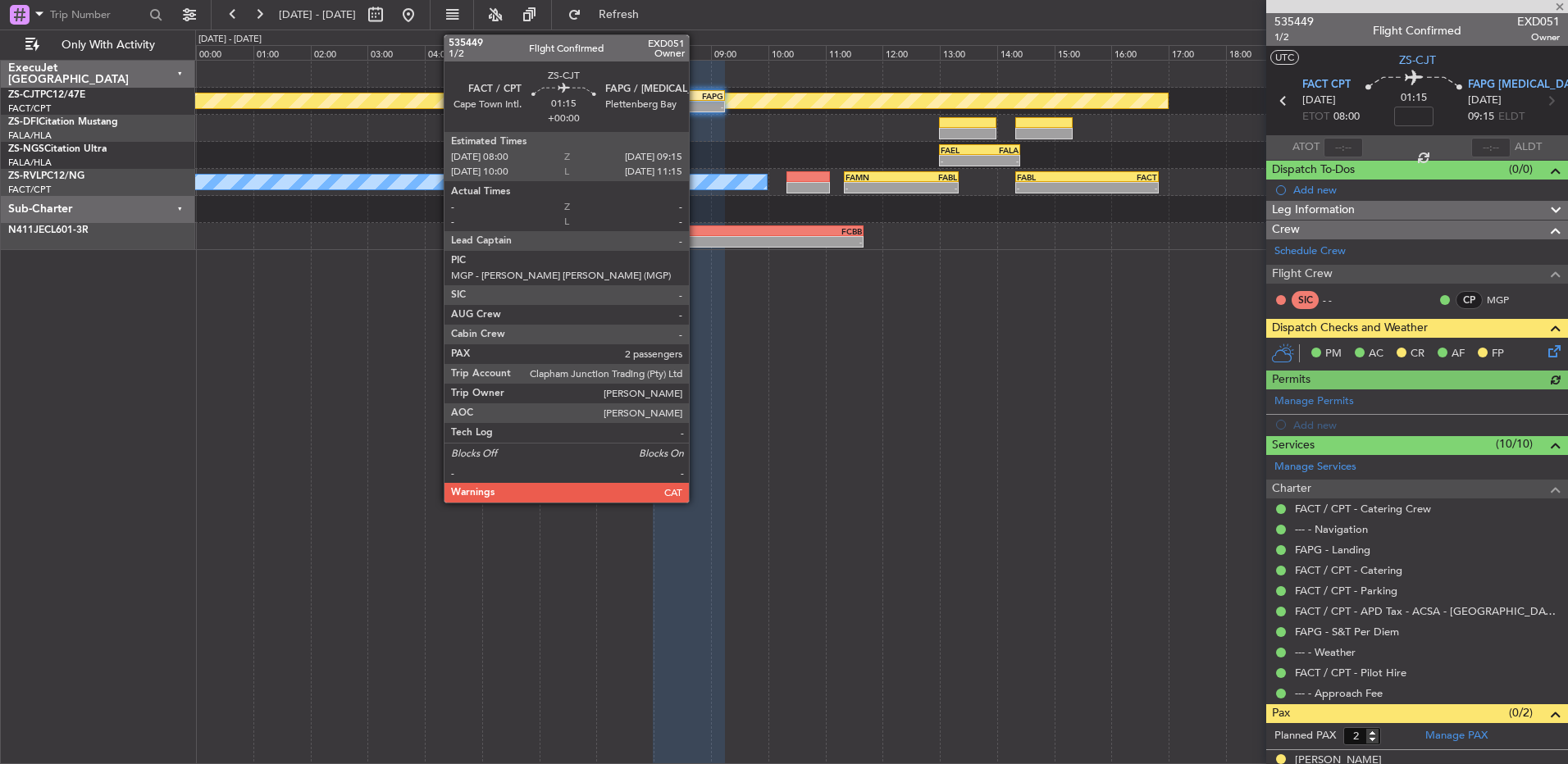
click at [695, 98] on div "FAPG" at bounding box center [706, 96] width 35 height 10
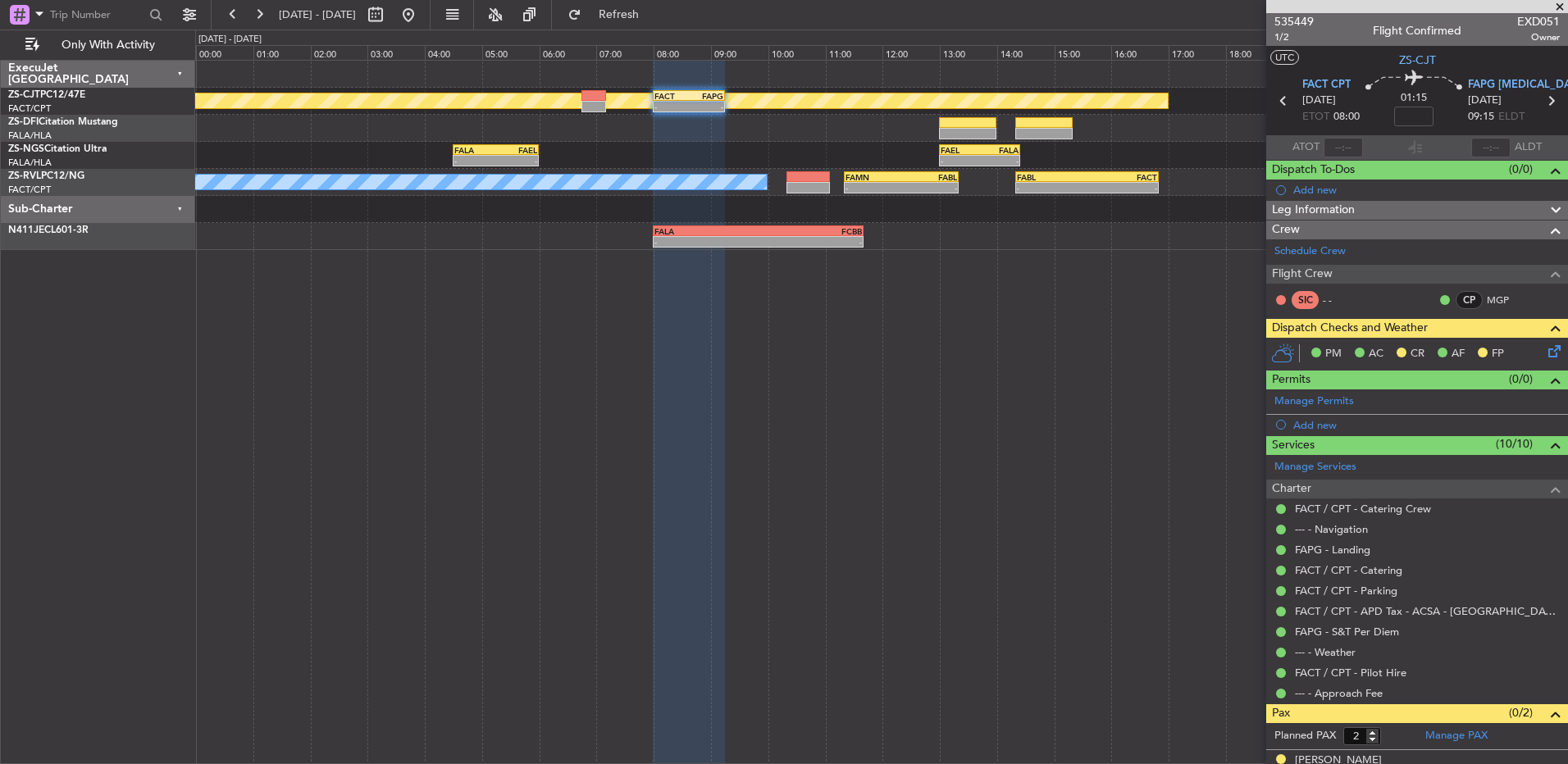
click at [1545, 342] on icon at bounding box center [1551, 348] width 13 height 13
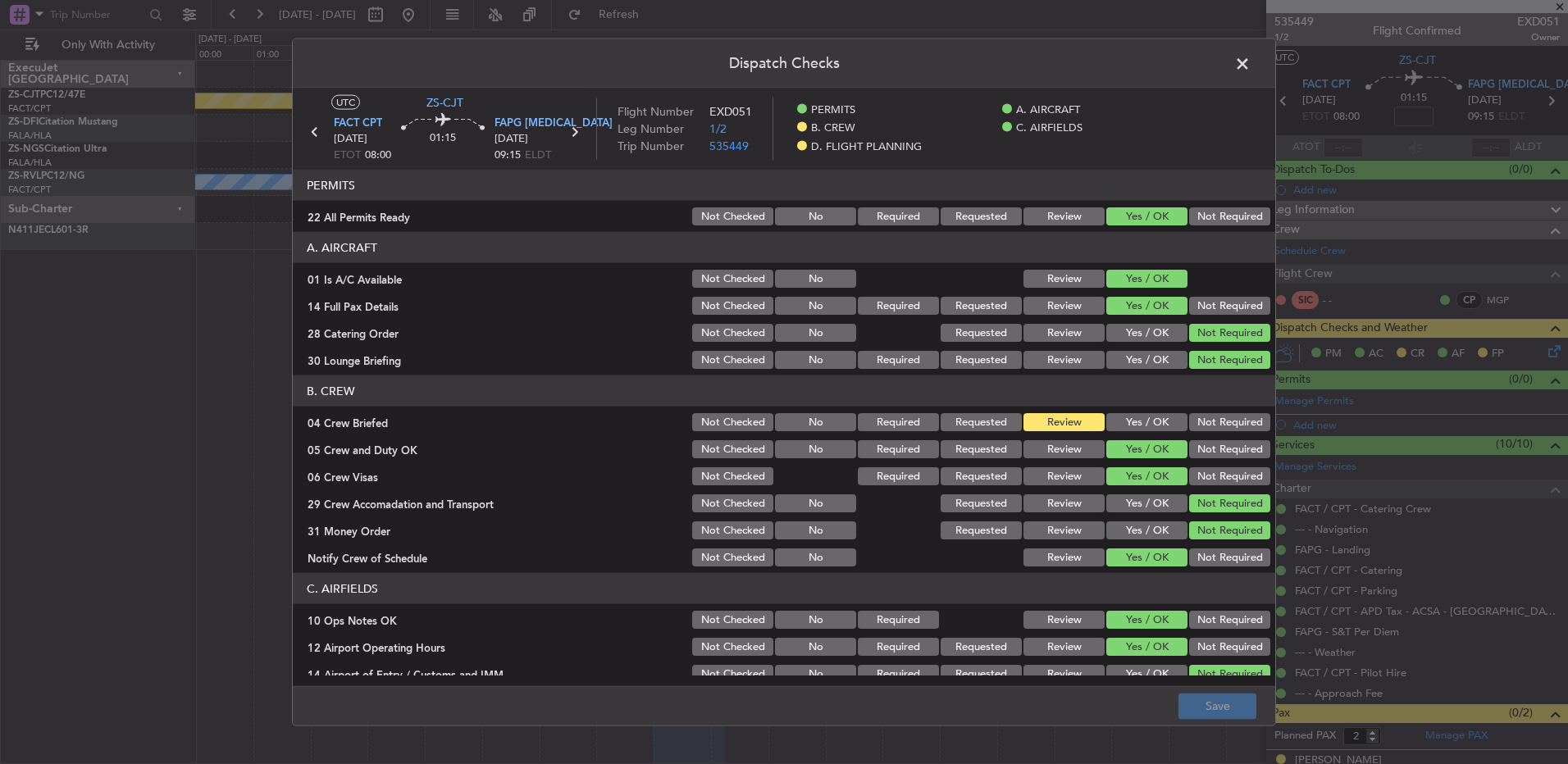
click at [1138, 427] on button "Yes / OK" at bounding box center [1147, 422] width 82 height 18
click at [1230, 699] on button "Save" at bounding box center [1218, 705] width 78 height 26
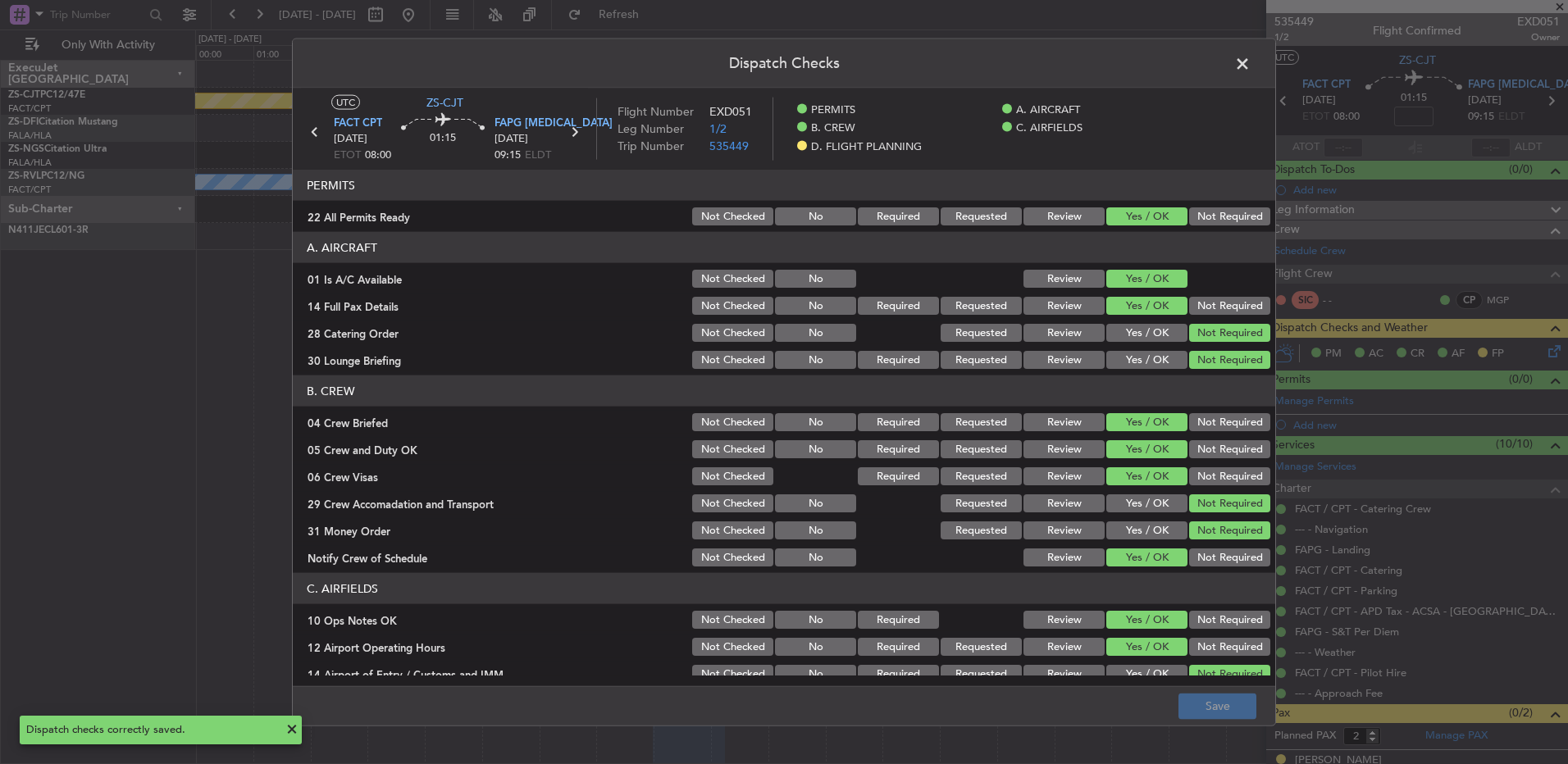
click at [1251, 59] on span at bounding box center [1251, 68] width 0 height 33
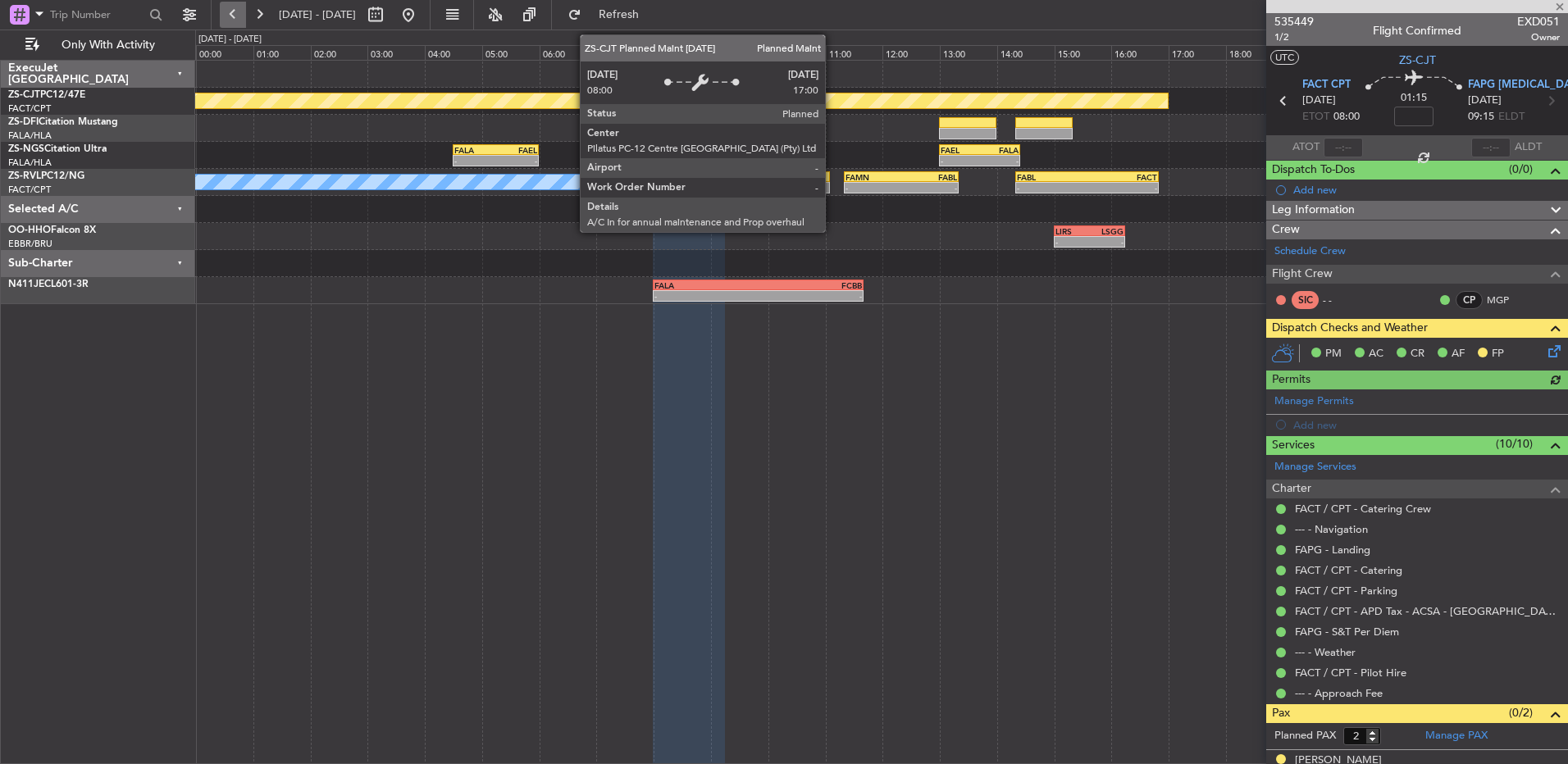
click at [229, 16] on button at bounding box center [233, 14] width 26 height 26
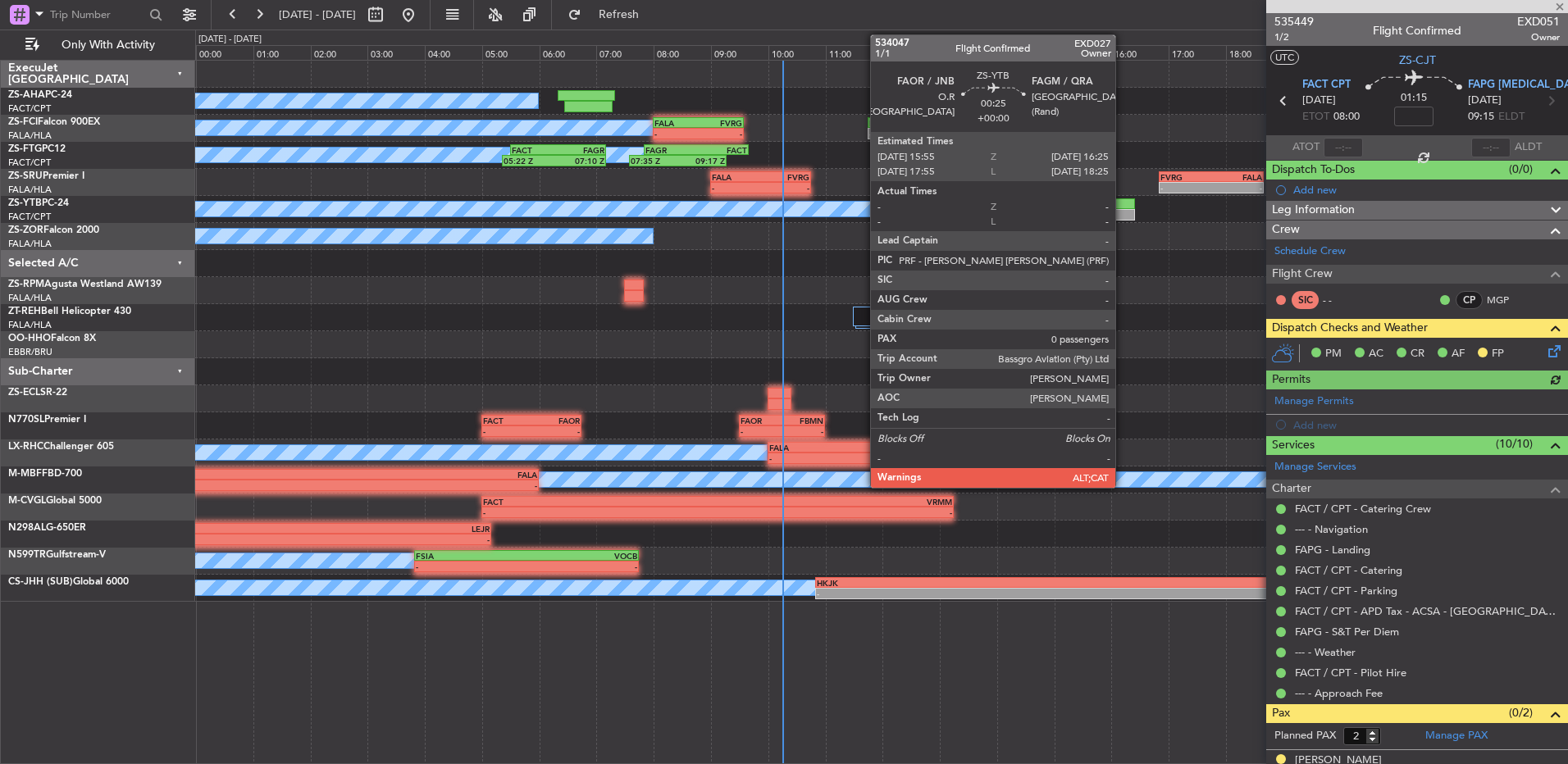
click at [1562, 3] on div at bounding box center [1417, 6] width 302 height 13
click at [1562, 6] on span at bounding box center [1560, 7] width 16 height 14
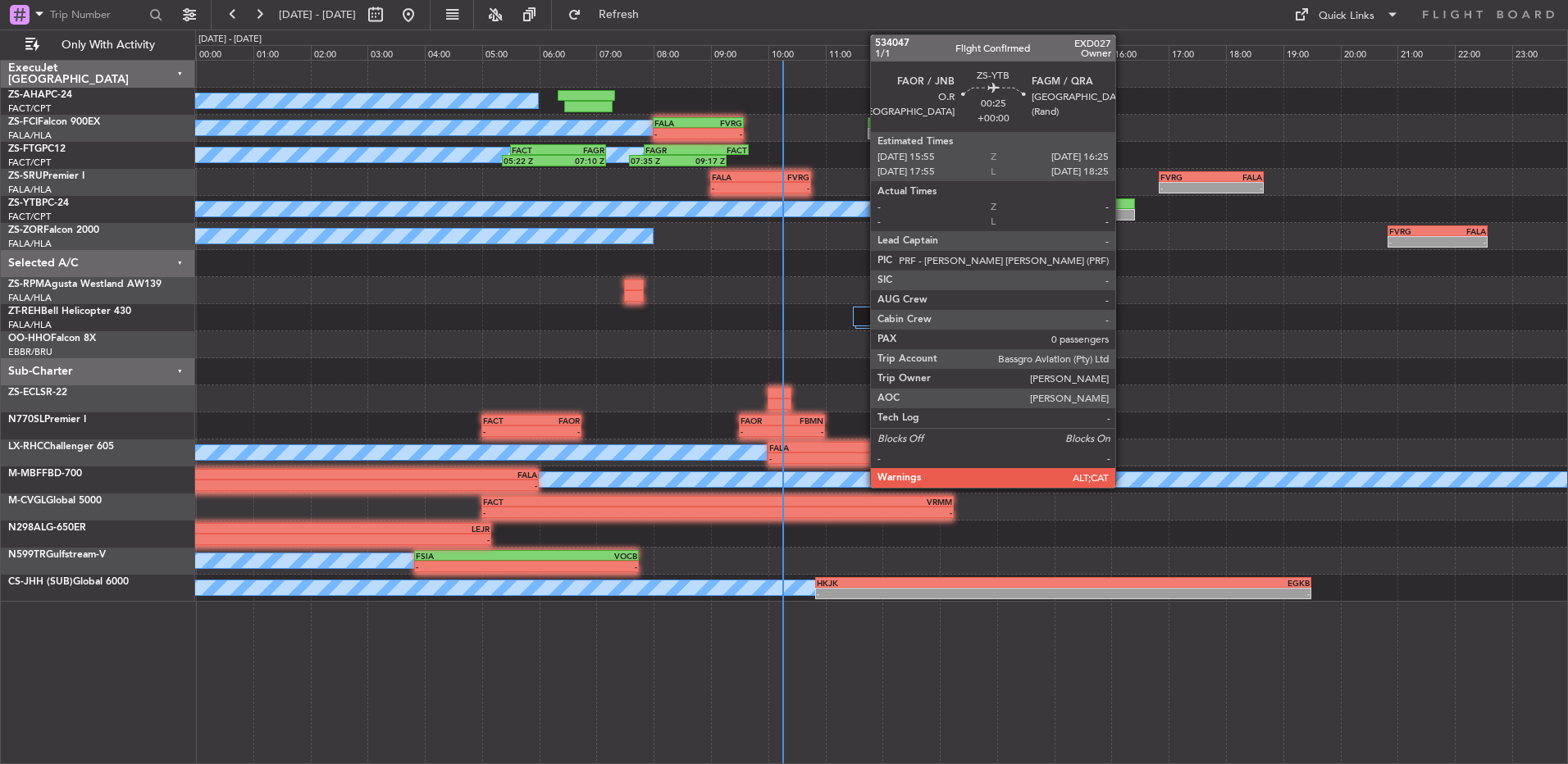
type input "0"
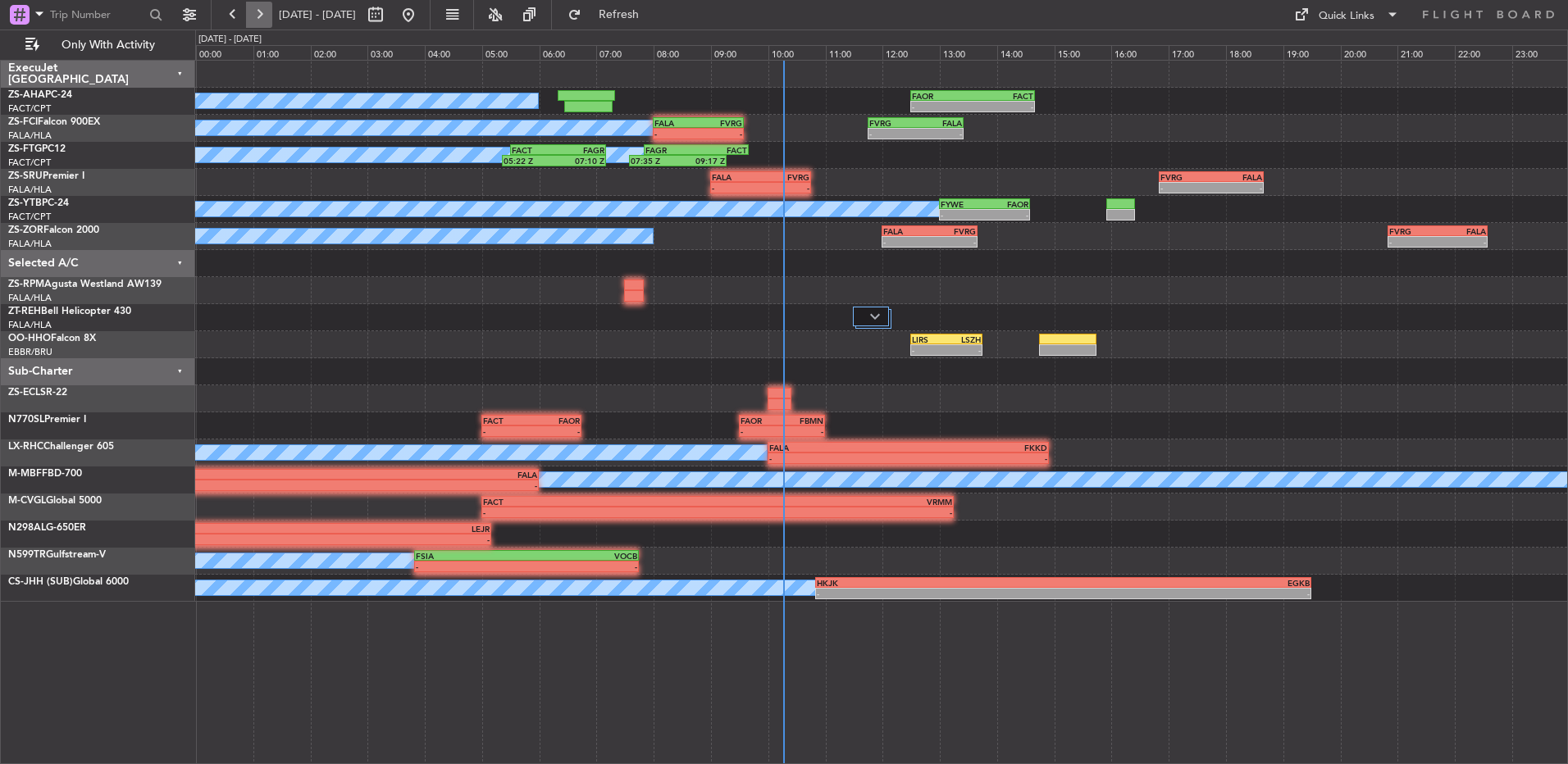
click at [253, 22] on button at bounding box center [259, 14] width 26 height 26
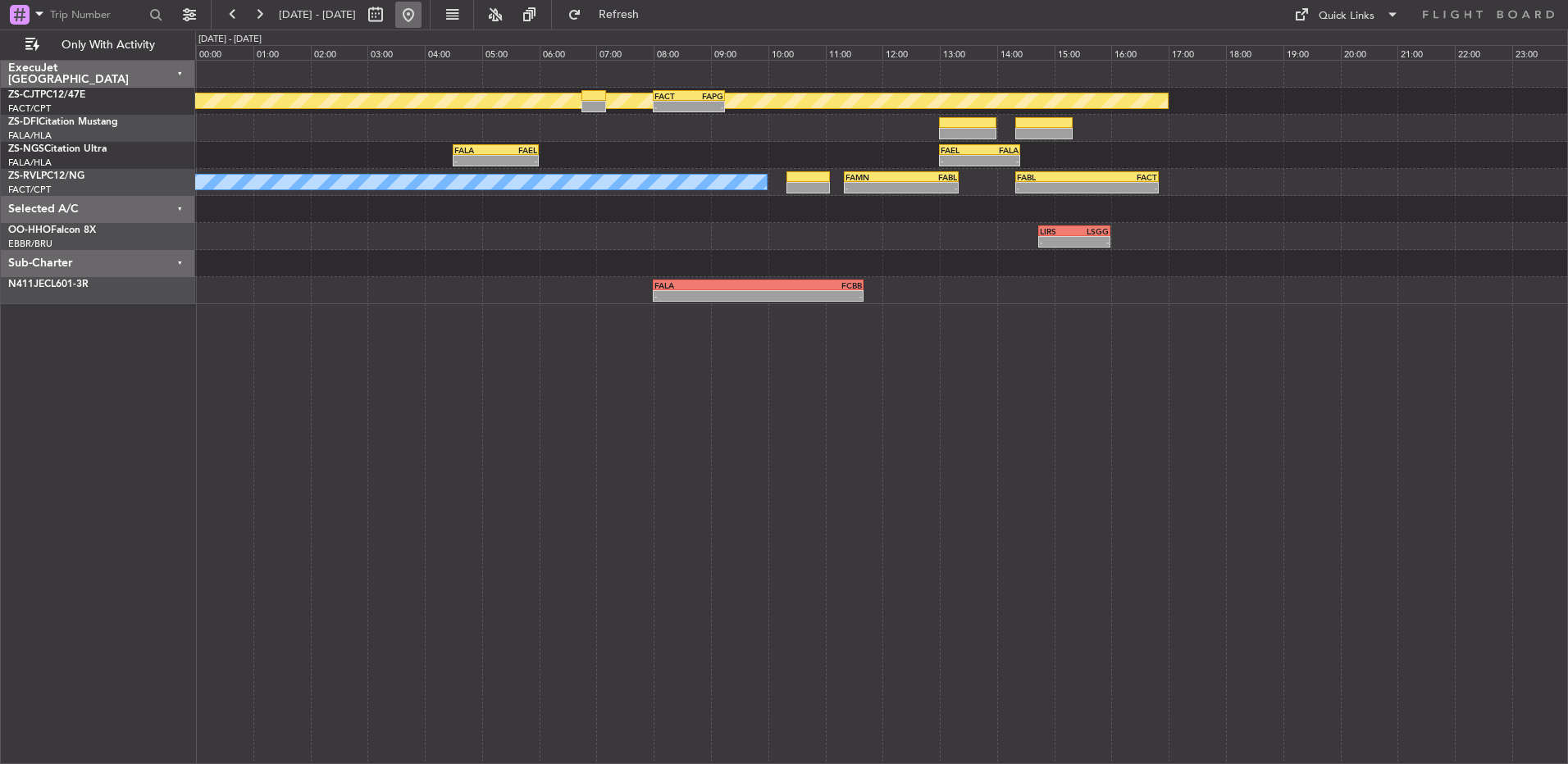
click at [422, 11] on button at bounding box center [408, 14] width 26 height 26
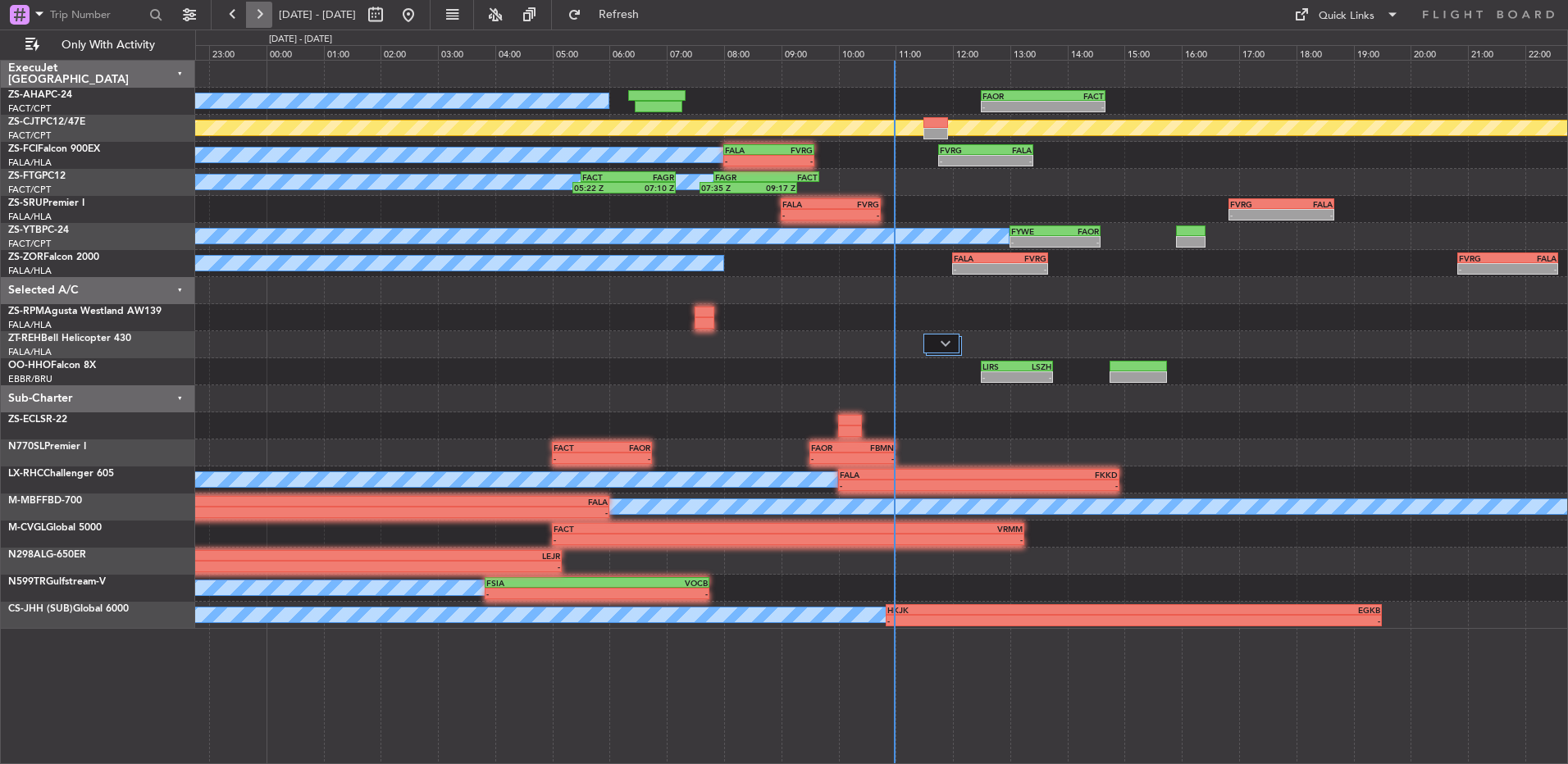
click at [258, 25] on button at bounding box center [259, 14] width 26 height 26
